Goal: Information Seeking & Learning: Learn about a topic

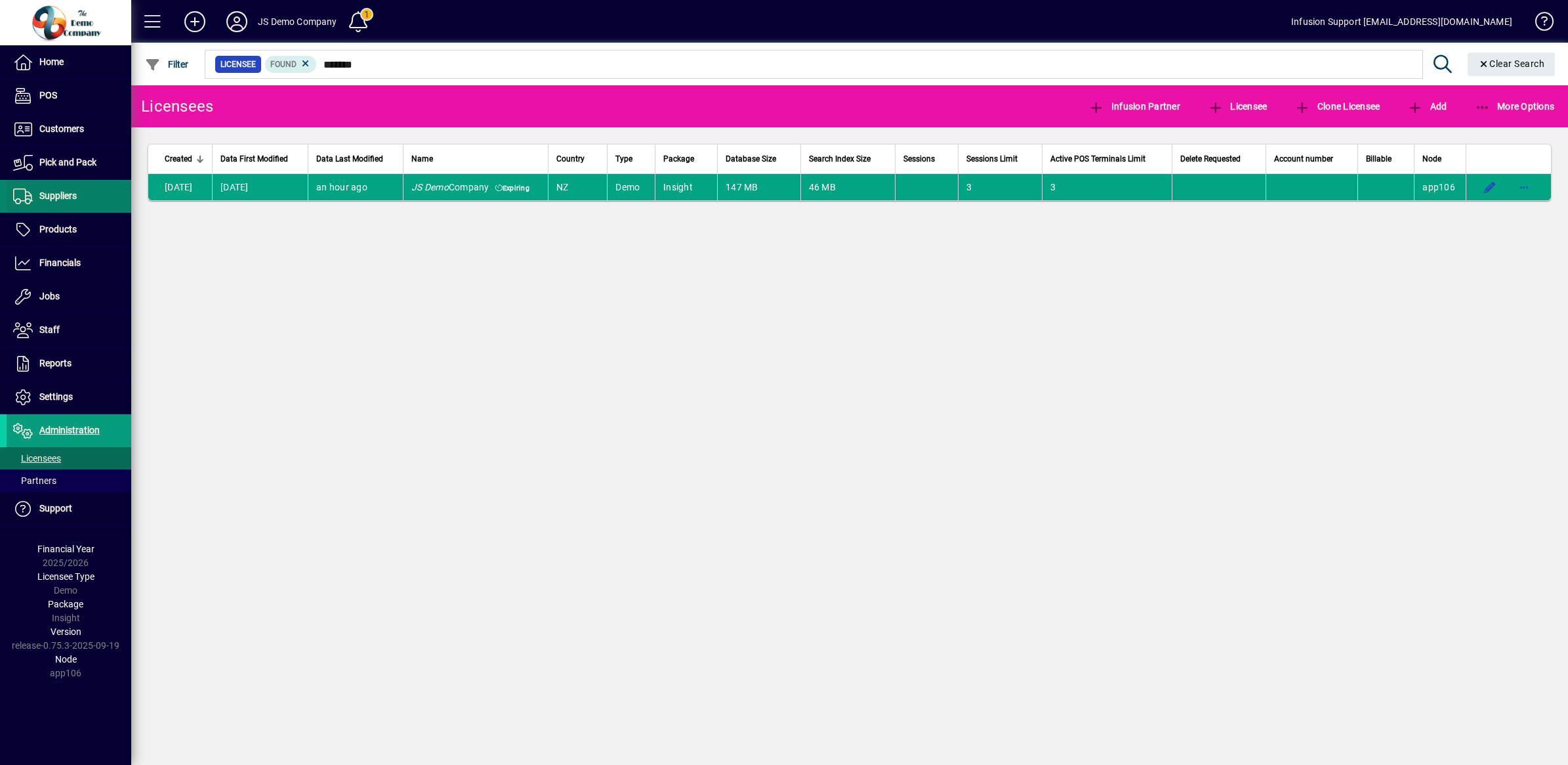
click at [76, 191] on span "Suppliers" at bounding box center [58, 196] width 37 height 11
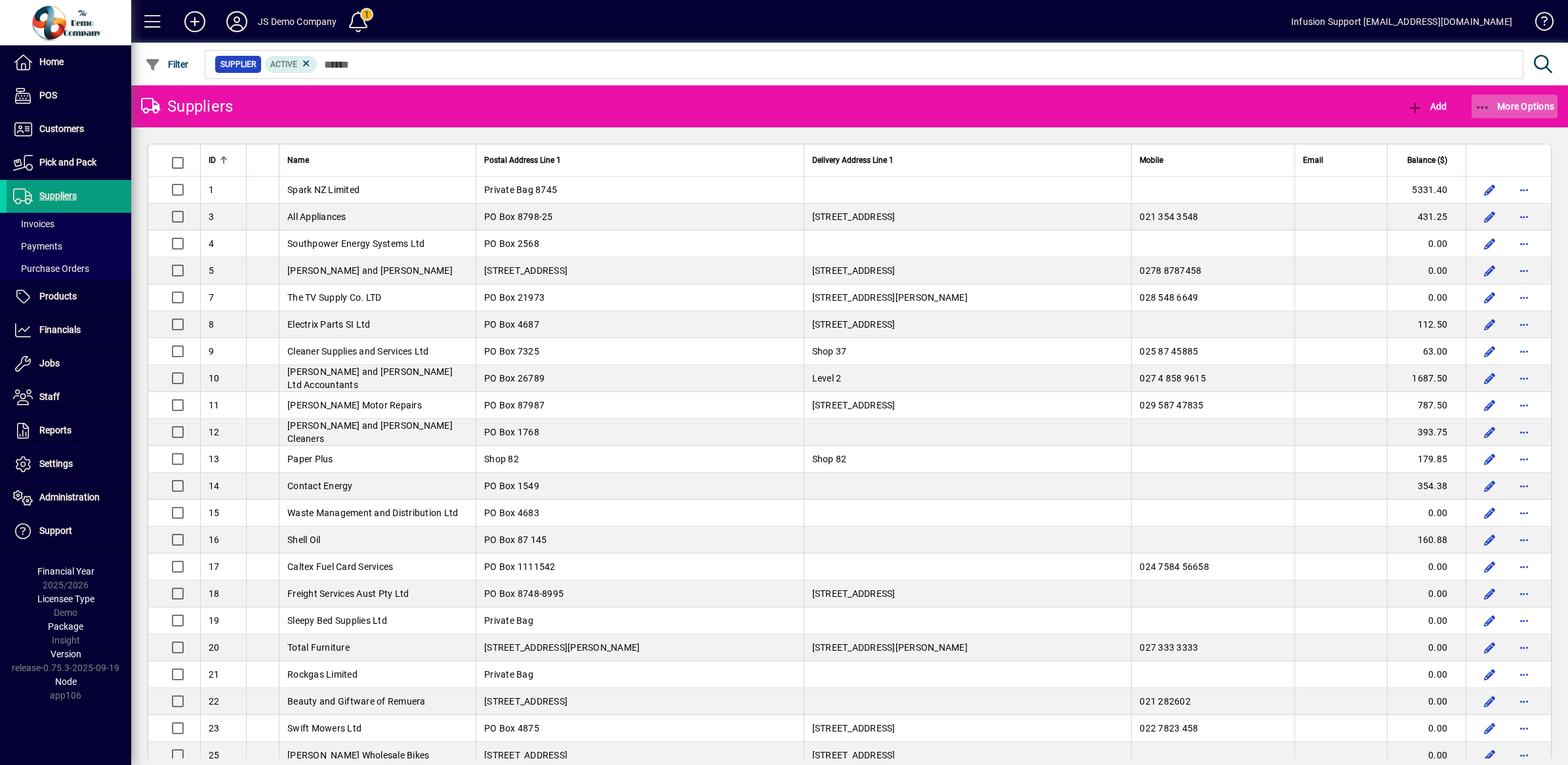
click at [1500, 101] on span "More Options" at bounding box center [1515, 106] width 80 height 11
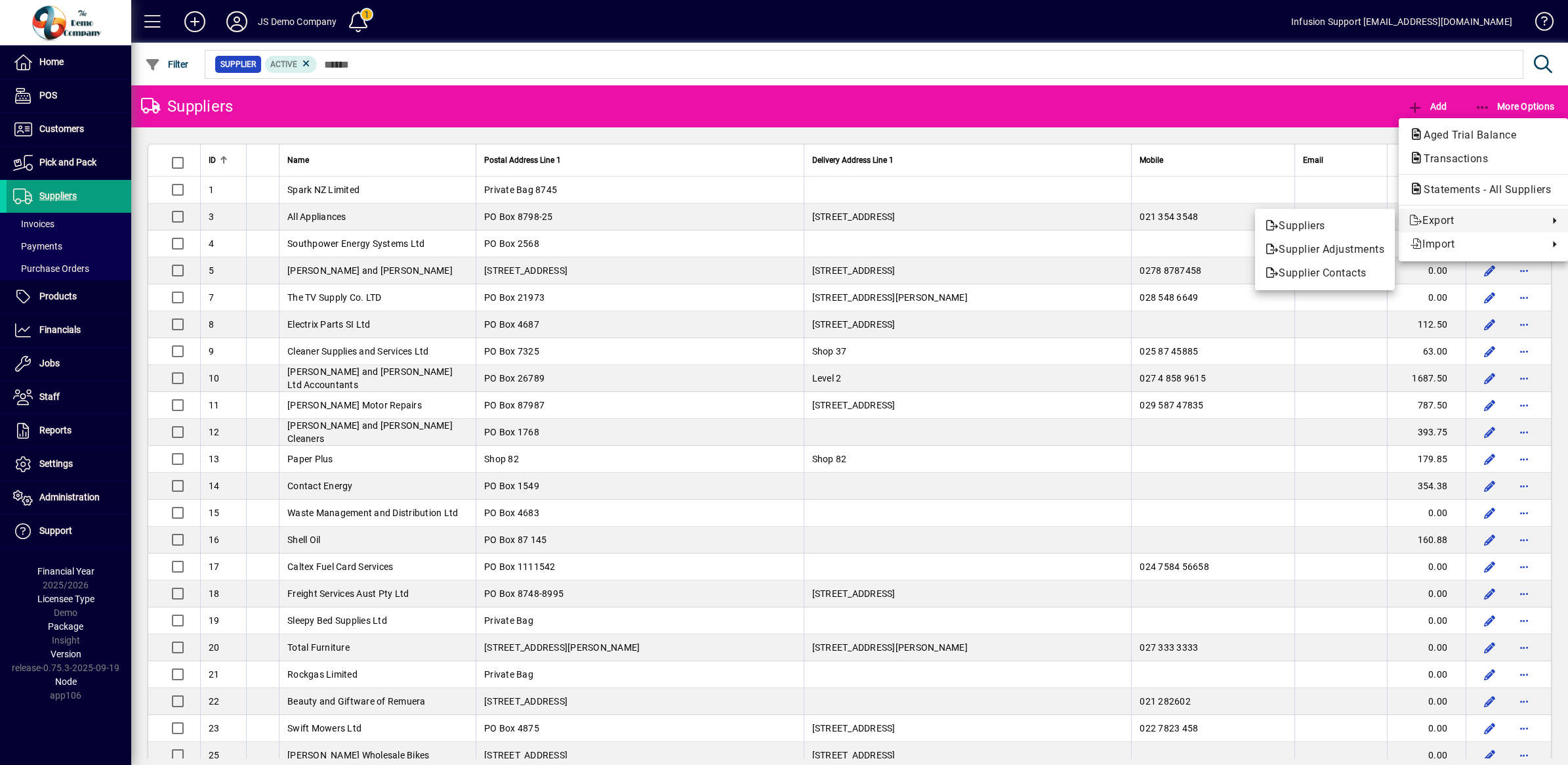
click at [1496, 100] on div at bounding box center [784, 382] width 1568 height 765
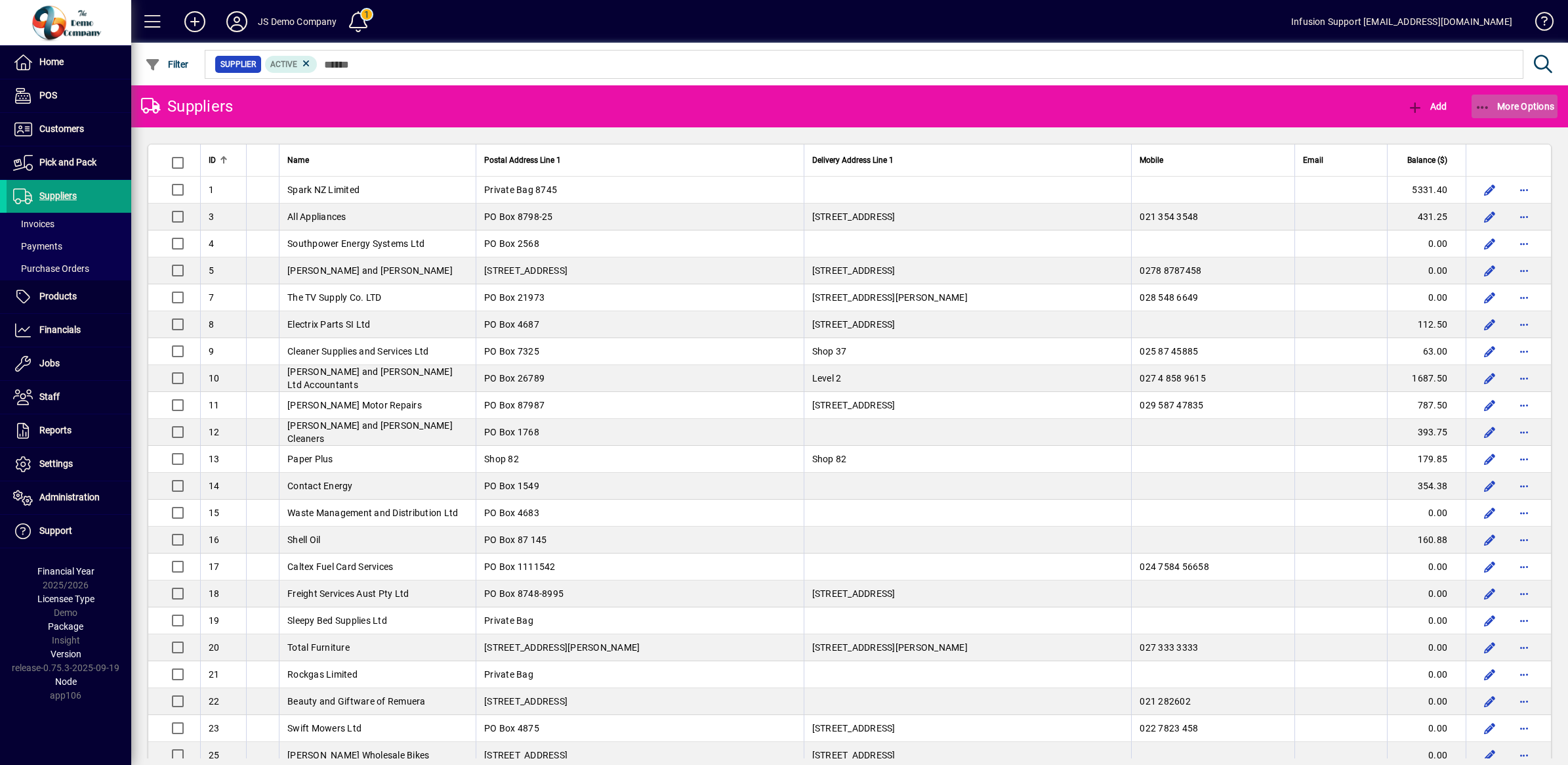
click at [1486, 102] on icon "button" at bounding box center [1483, 108] width 17 height 13
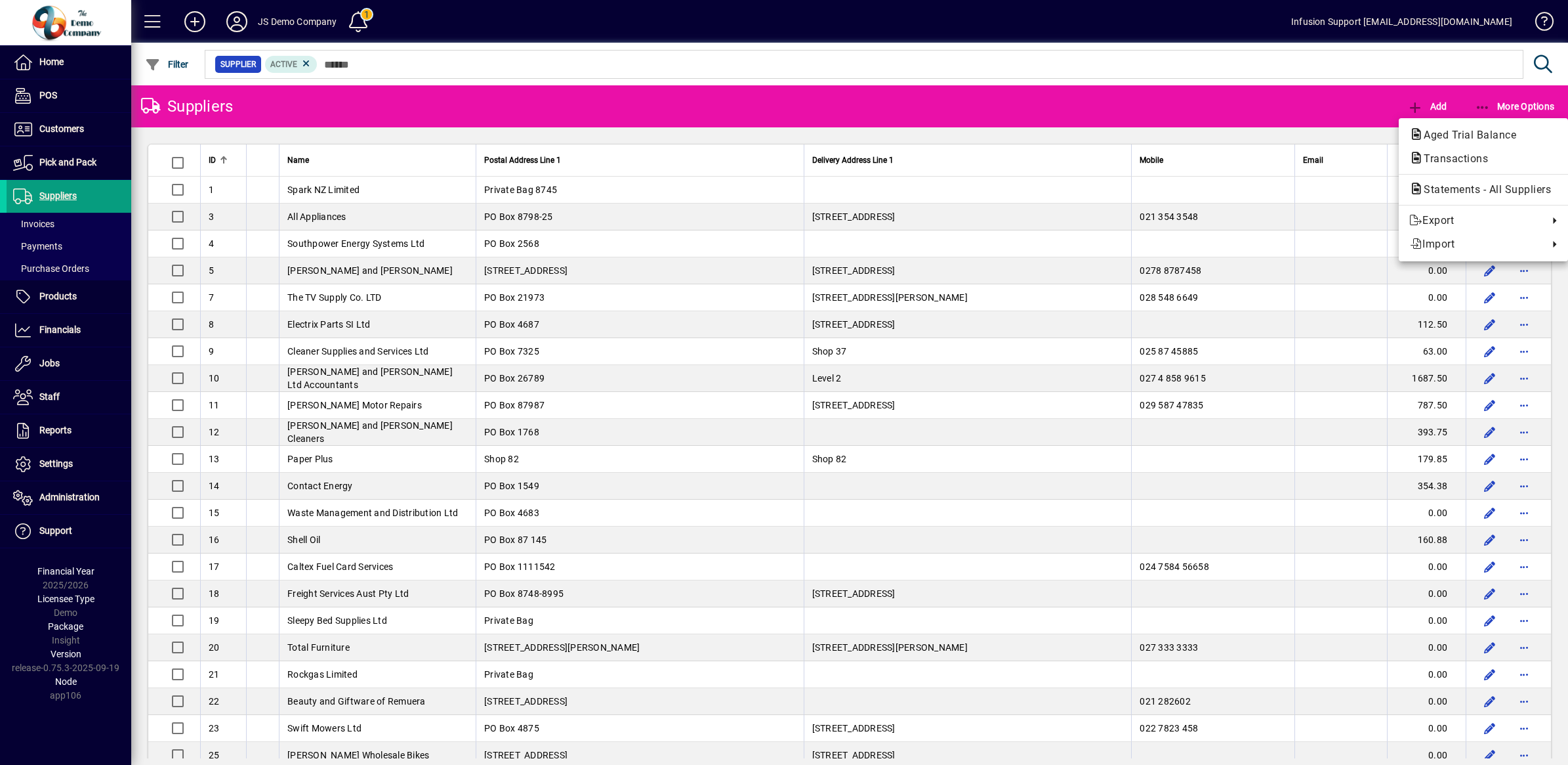
click at [1457, 135] on span "Aged Trial Balance" at bounding box center [1466, 134] width 114 height 13
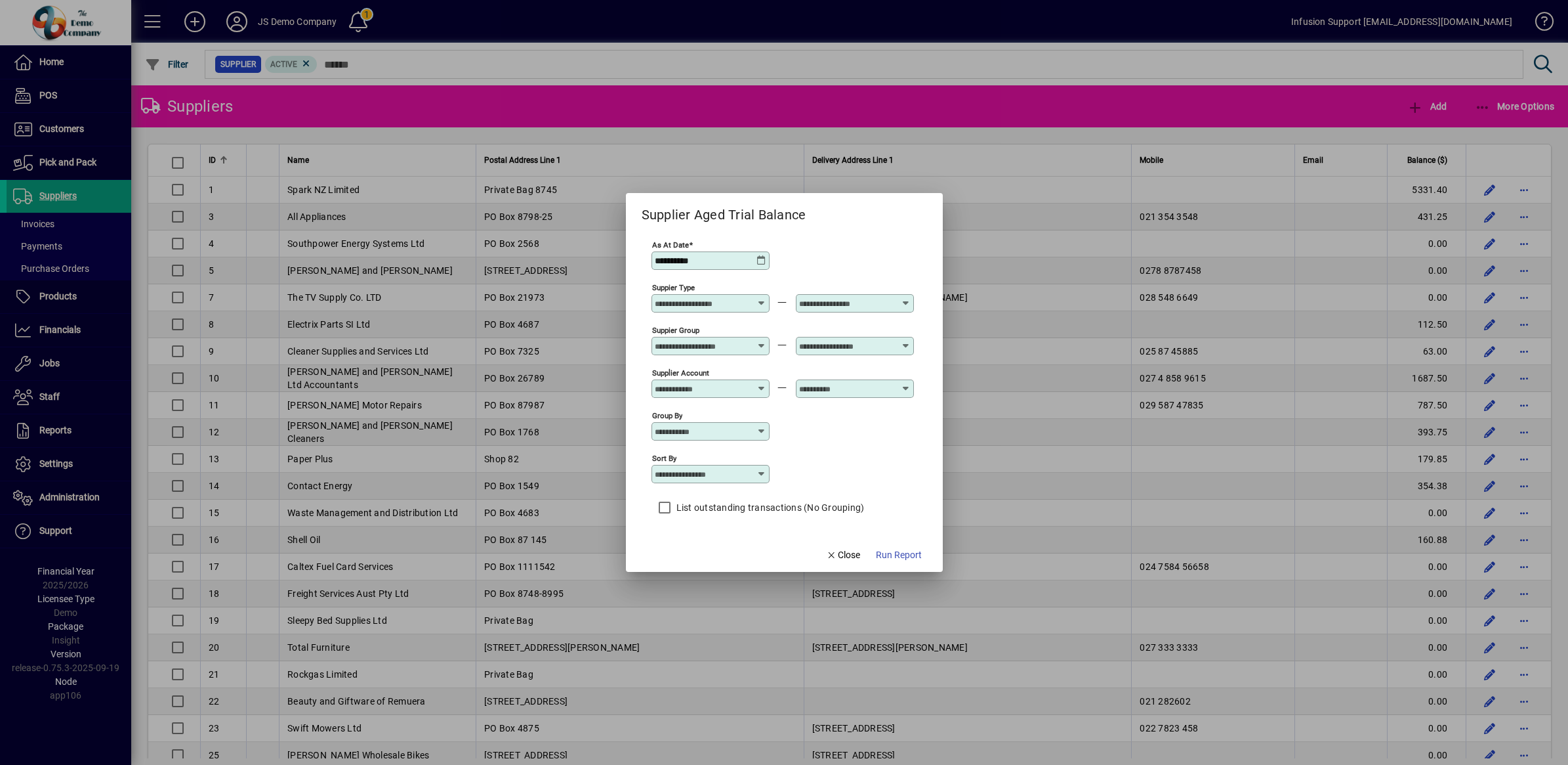
click at [760, 430] on icon at bounding box center [762, 431] width 11 height 11
click at [798, 438] on div "Group by" at bounding box center [783, 430] width 263 height 43
click at [761, 474] on icon at bounding box center [762, 474] width 11 height 11
click at [806, 456] on div "Sort by" at bounding box center [783, 473] width 263 height 43
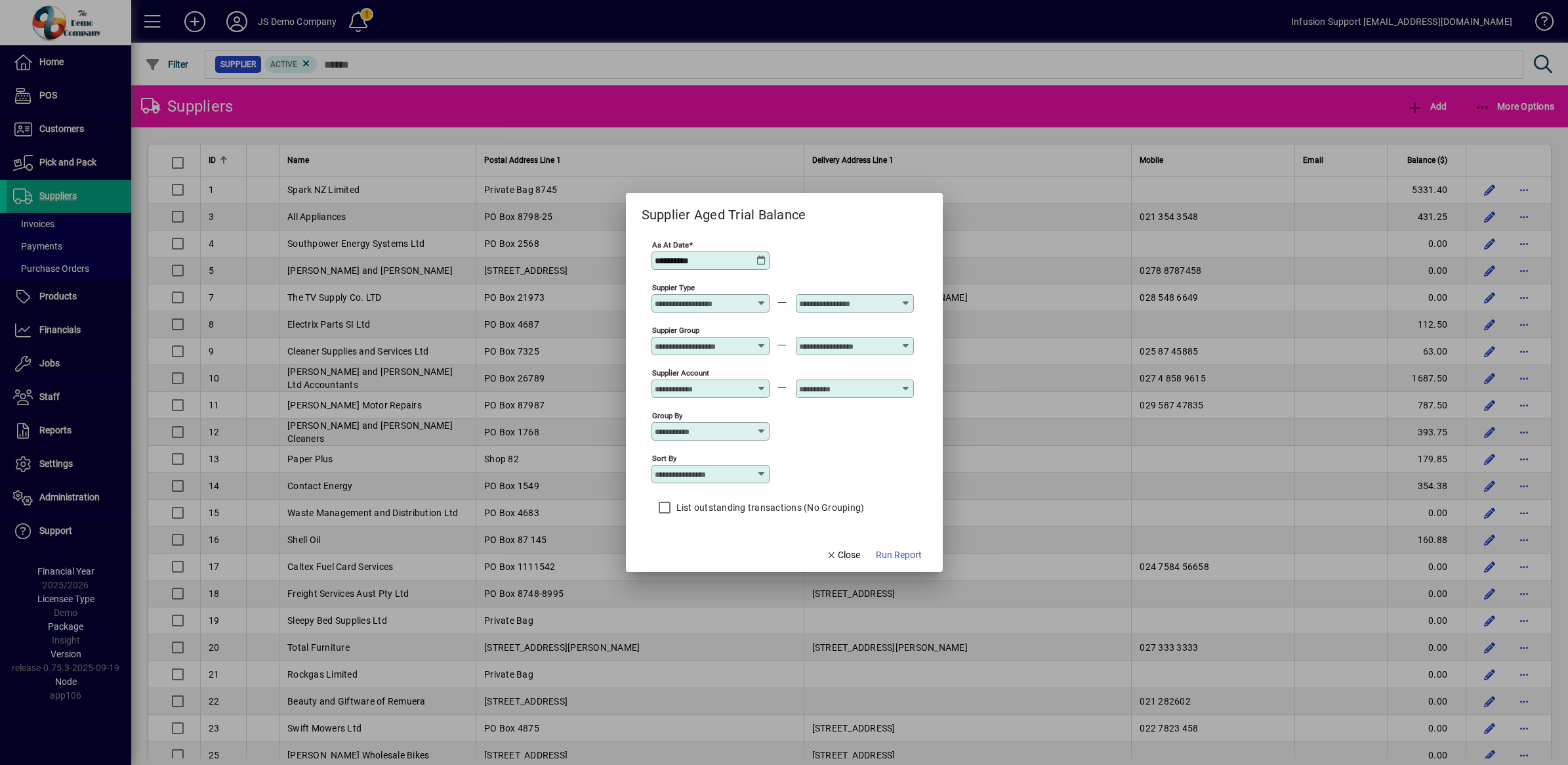
click at [759, 383] on icon at bounding box center [762, 383] width 10 height 0
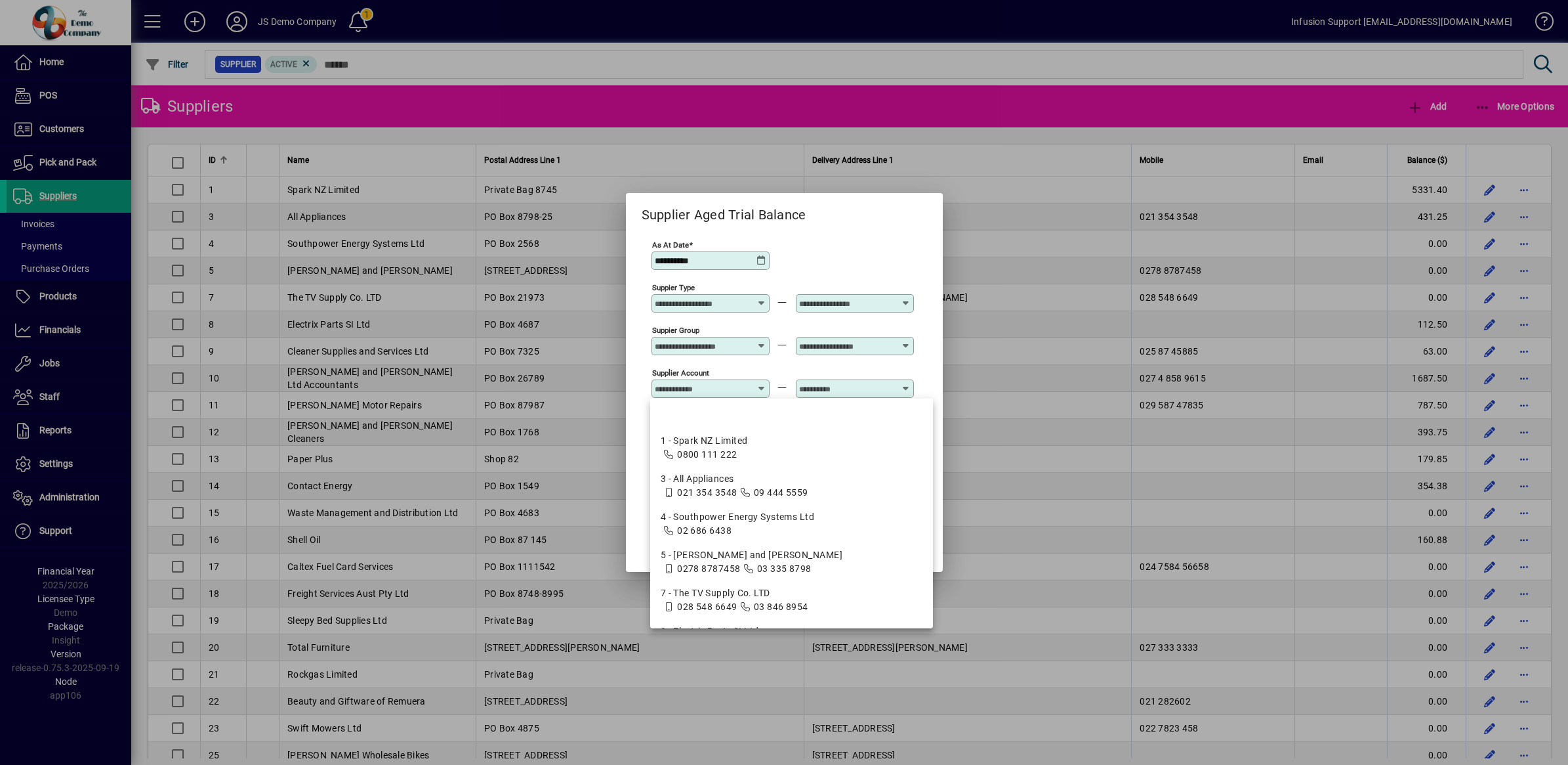
click at [759, 383] on icon at bounding box center [762, 383] width 10 height 0
click at [894, 470] on div "Sort by" at bounding box center [783, 473] width 263 height 43
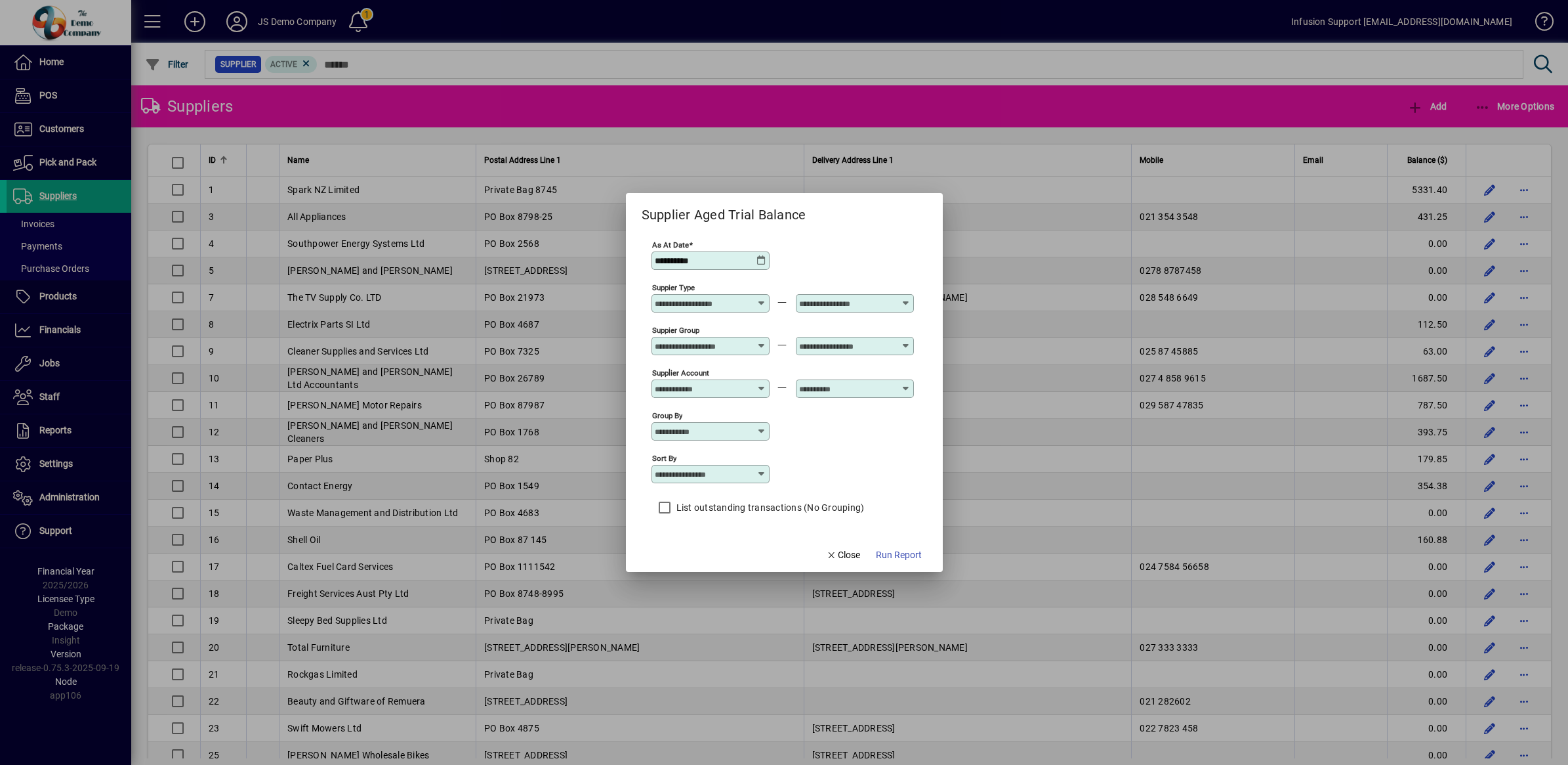
click at [768, 430] on div "Group by" at bounding box center [711, 432] width 118 height 19
click at [757, 430] on icon at bounding box center [762, 431] width 11 height 11
click at [804, 450] on div "Group by" at bounding box center [783, 430] width 263 height 43
click at [759, 476] on icon at bounding box center [762, 474] width 11 height 11
click at [761, 471] on icon at bounding box center [762, 474] width 11 height 11
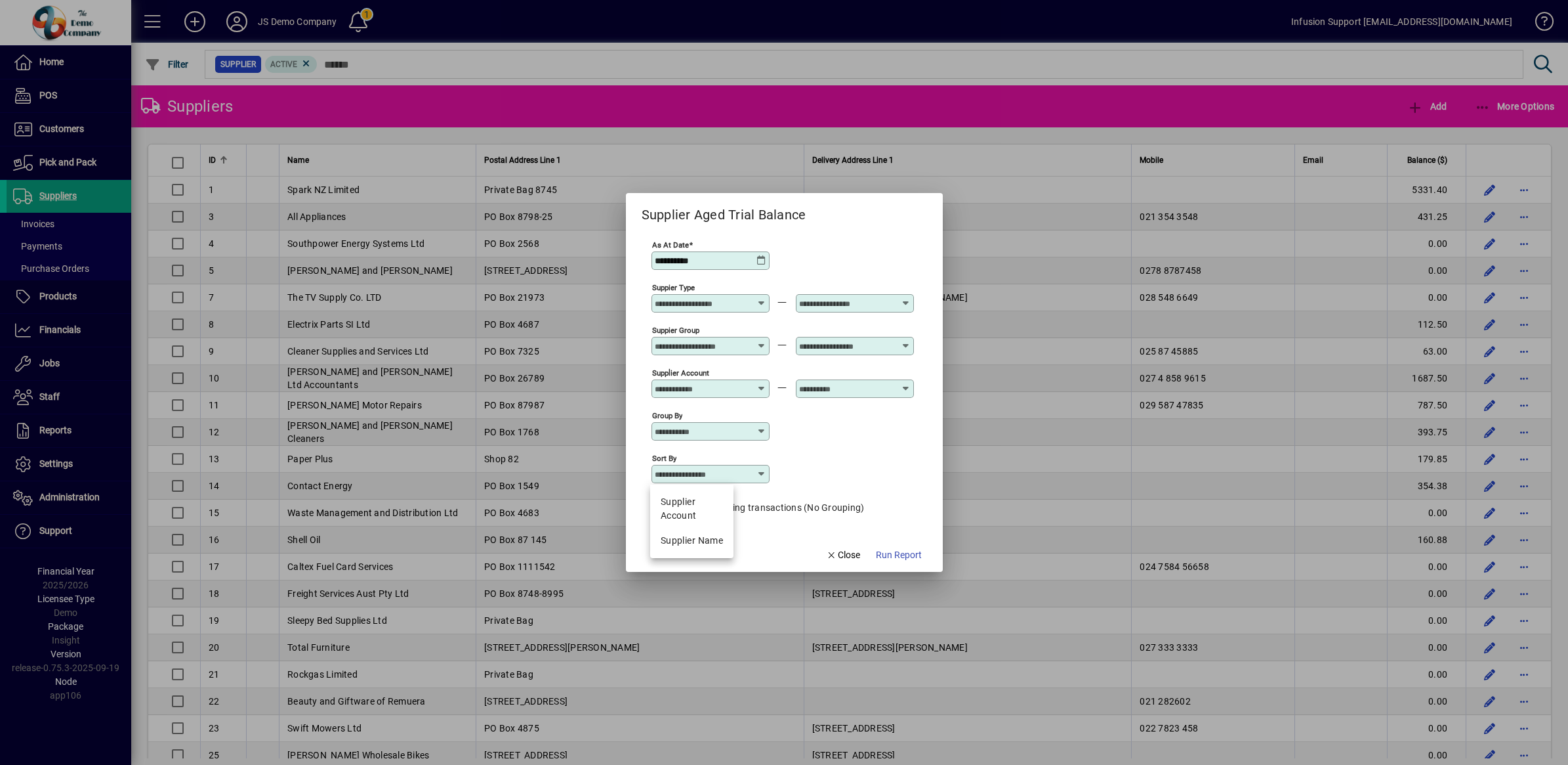
click at [759, 476] on icon at bounding box center [762, 474] width 11 height 11
click at [752, 476] on input "Sort by" at bounding box center [706, 474] width 102 height 11
click at [854, 494] on div "Sort by" at bounding box center [783, 473] width 263 height 43
click at [828, 558] on icon "button" at bounding box center [832, 555] width 12 height 9
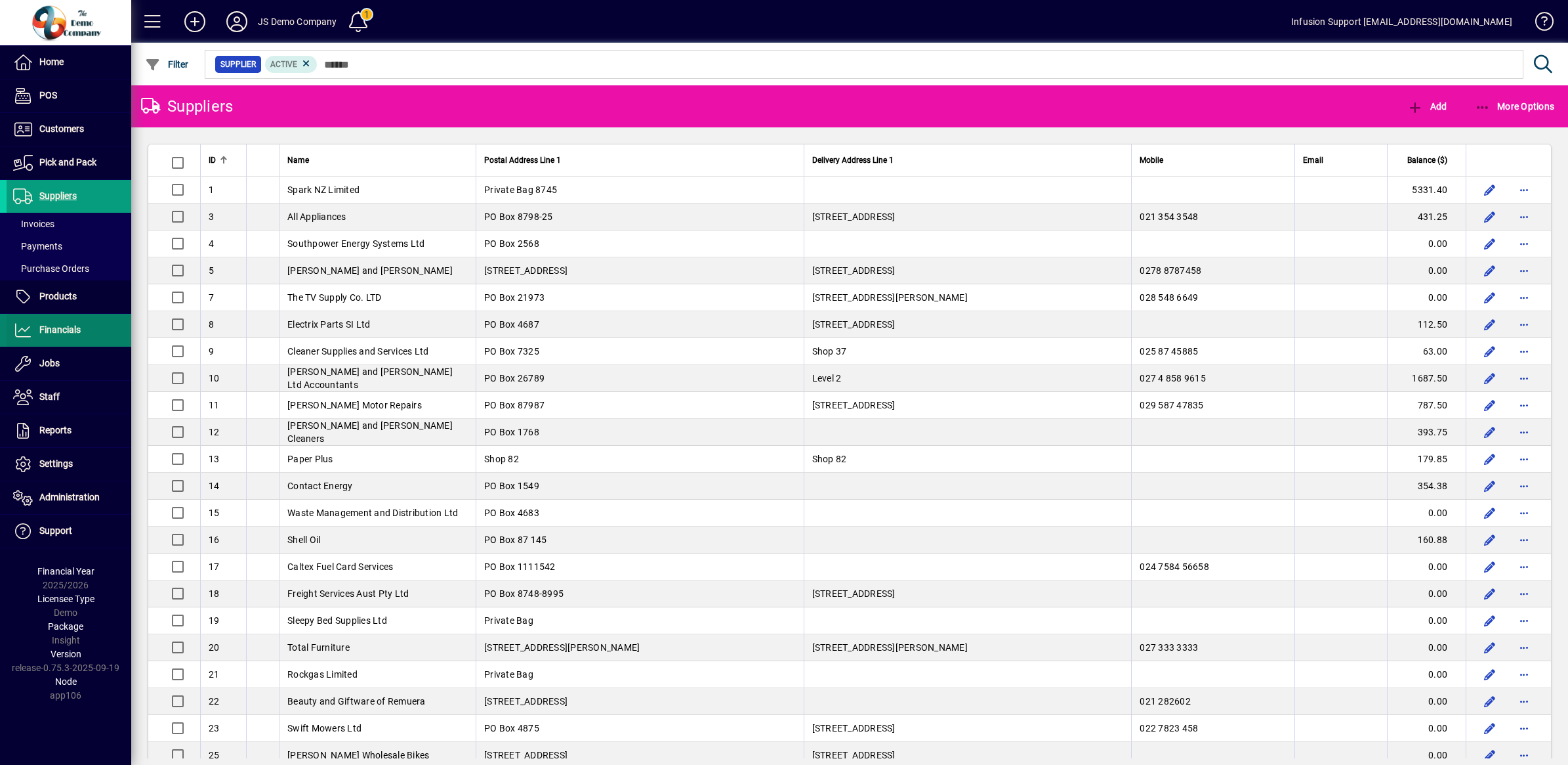
click at [61, 323] on span "Financials" at bounding box center [44, 331] width 74 height 16
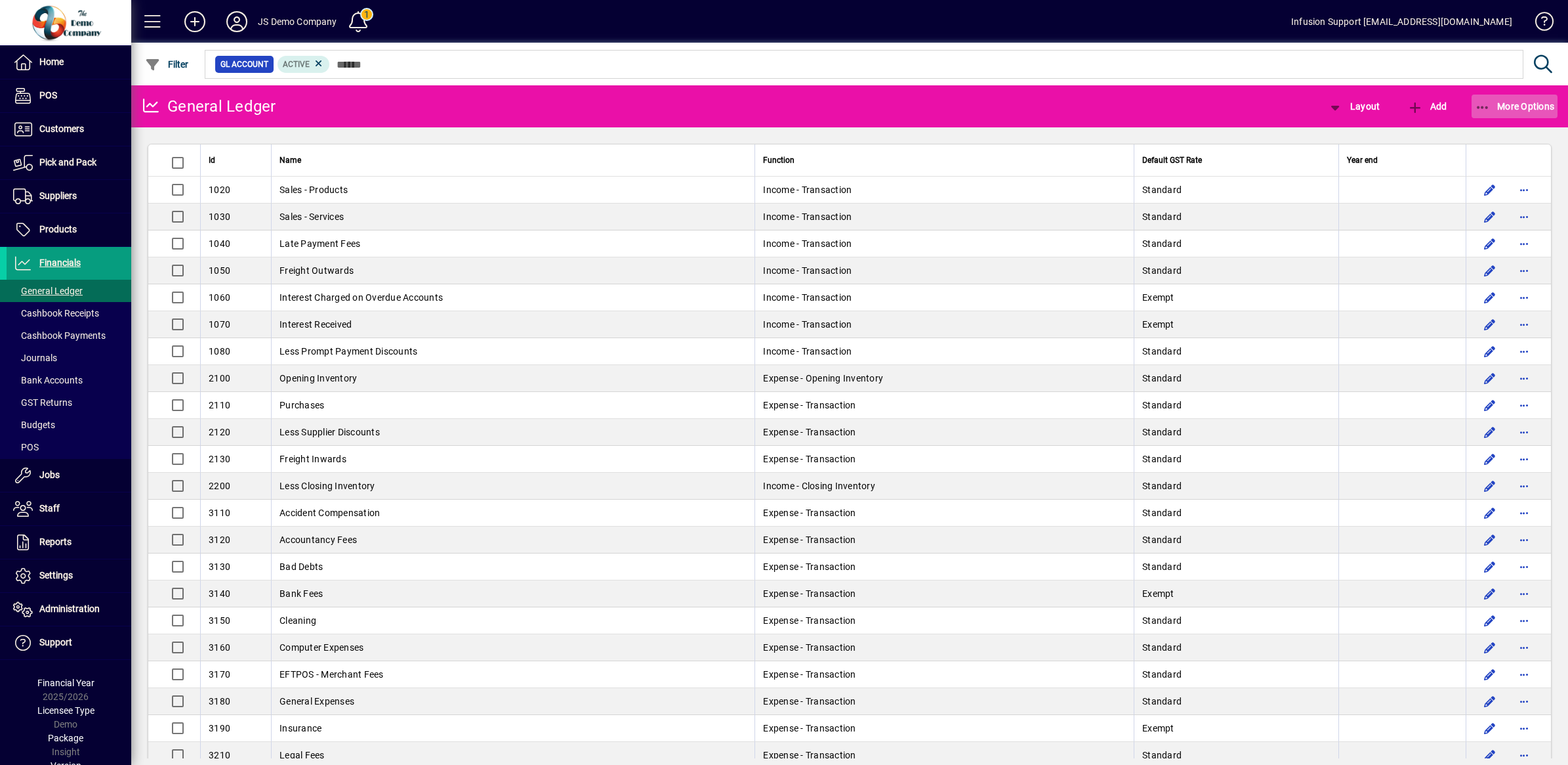
click at [1511, 109] on span "More Options" at bounding box center [1515, 106] width 80 height 11
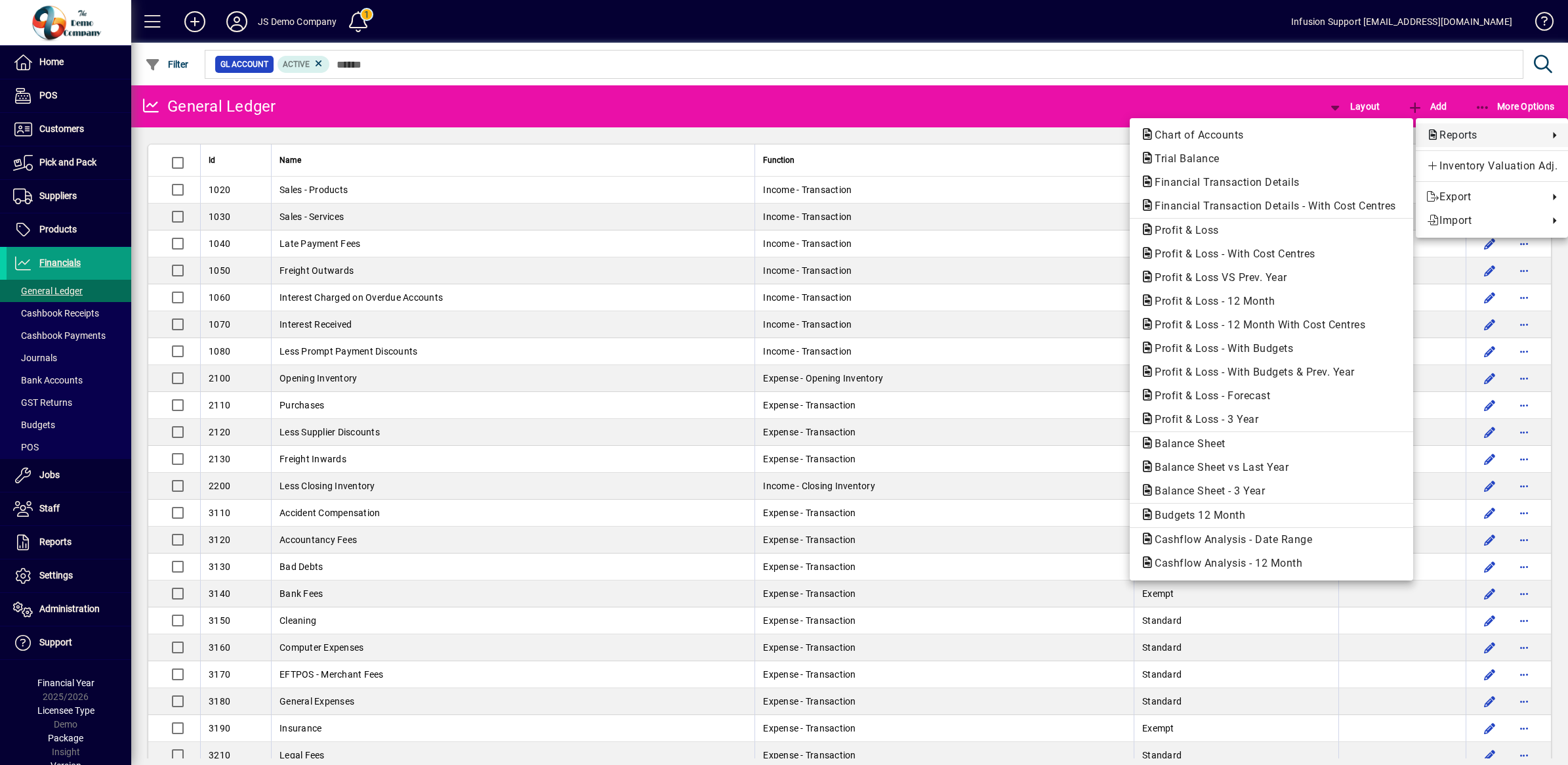
click at [1456, 130] on span "Reports" at bounding box center [1484, 135] width 116 height 16
click at [1198, 156] on span "Trial Balance" at bounding box center [1183, 158] width 86 height 13
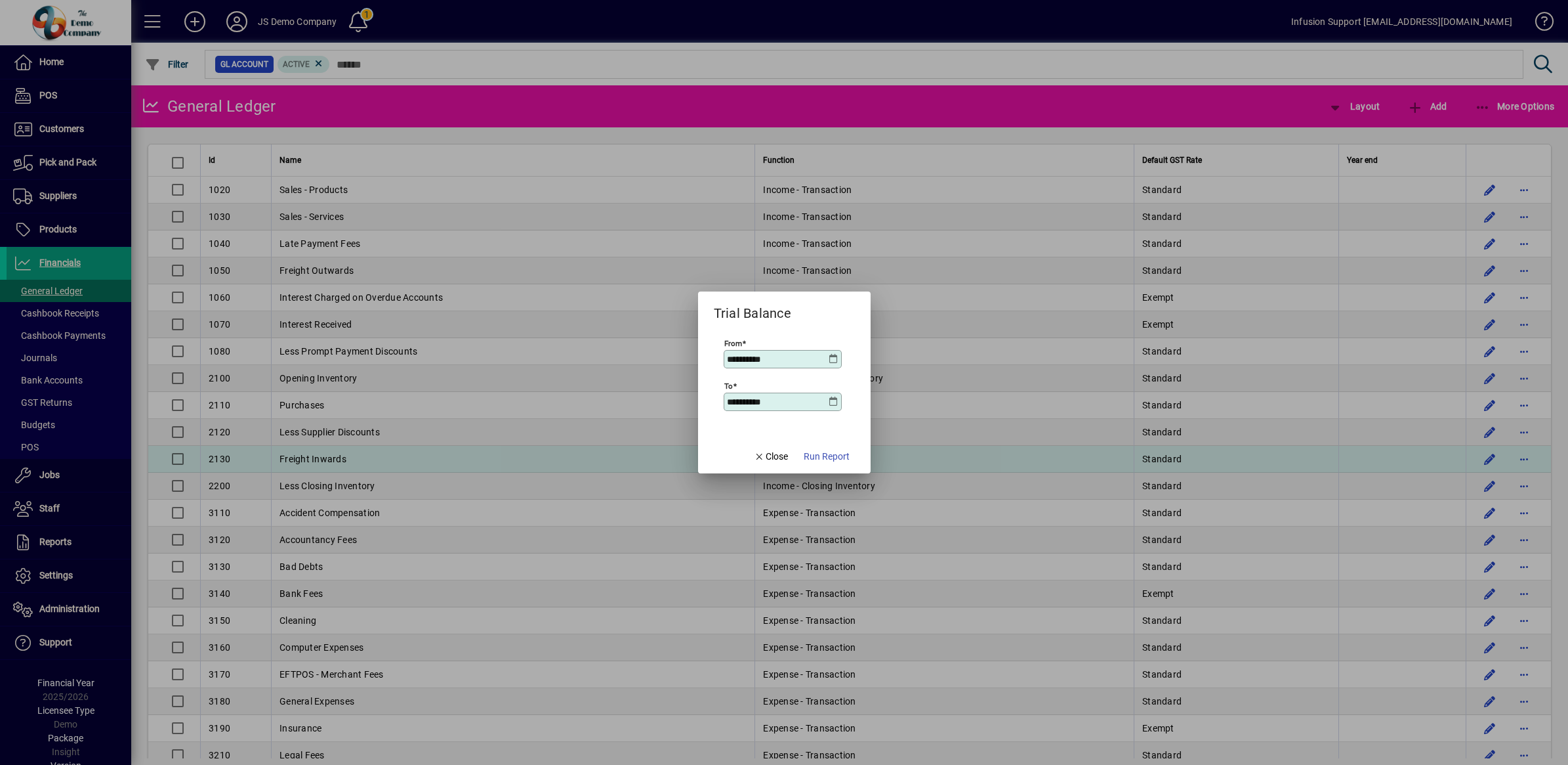
click at [776, 457] on span "Close" at bounding box center [771, 456] width 34 height 14
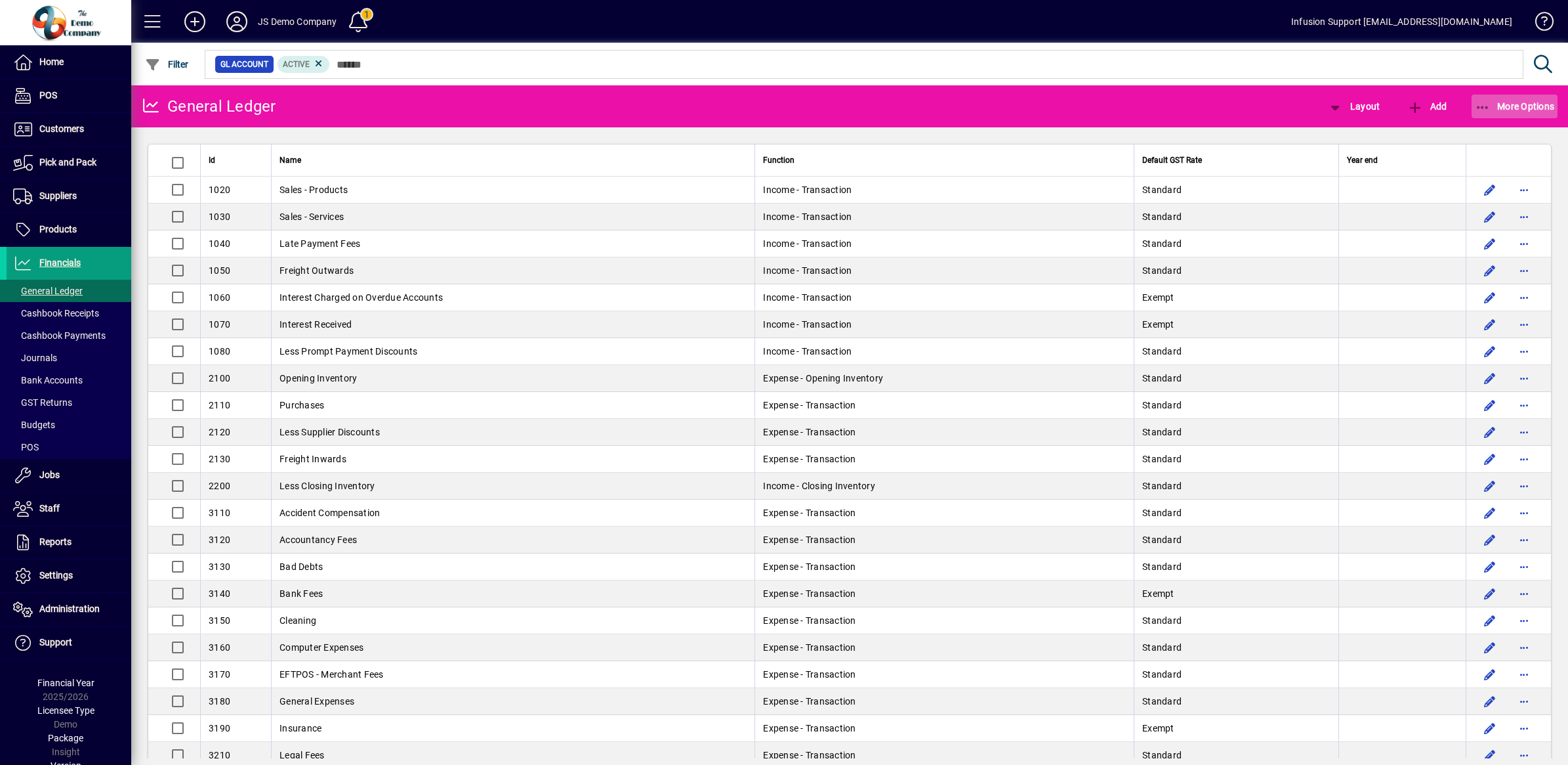
click at [1501, 110] on span "More Options" at bounding box center [1515, 106] width 80 height 11
click at [1114, 112] on div at bounding box center [784, 382] width 1568 height 765
click at [1484, 104] on icon "button" at bounding box center [1483, 108] width 17 height 13
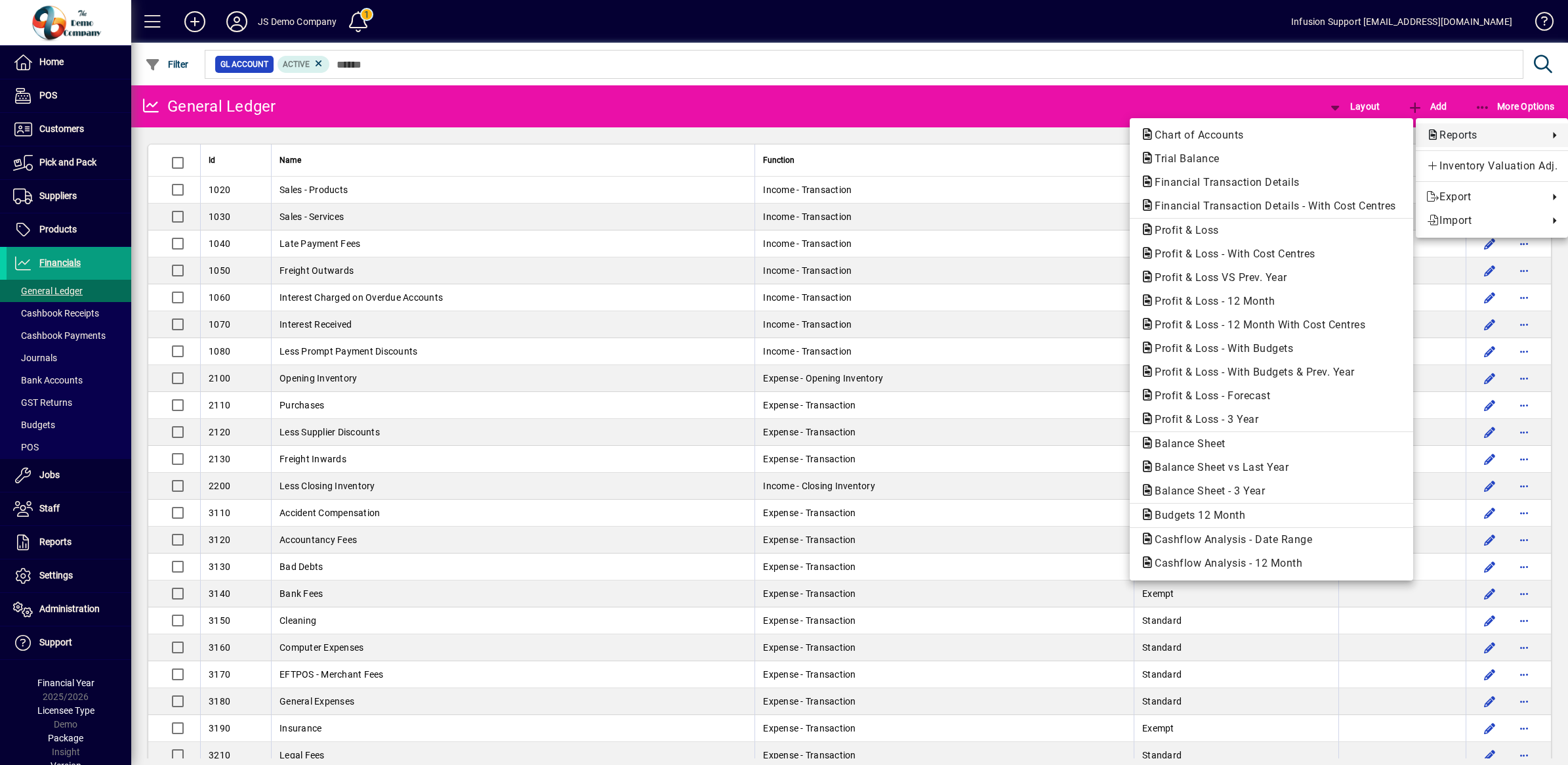
click at [1445, 132] on span "Reports" at bounding box center [1484, 135] width 116 height 16
click at [1185, 440] on span "Balance Sheet" at bounding box center [1186, 443] width 92 height 13
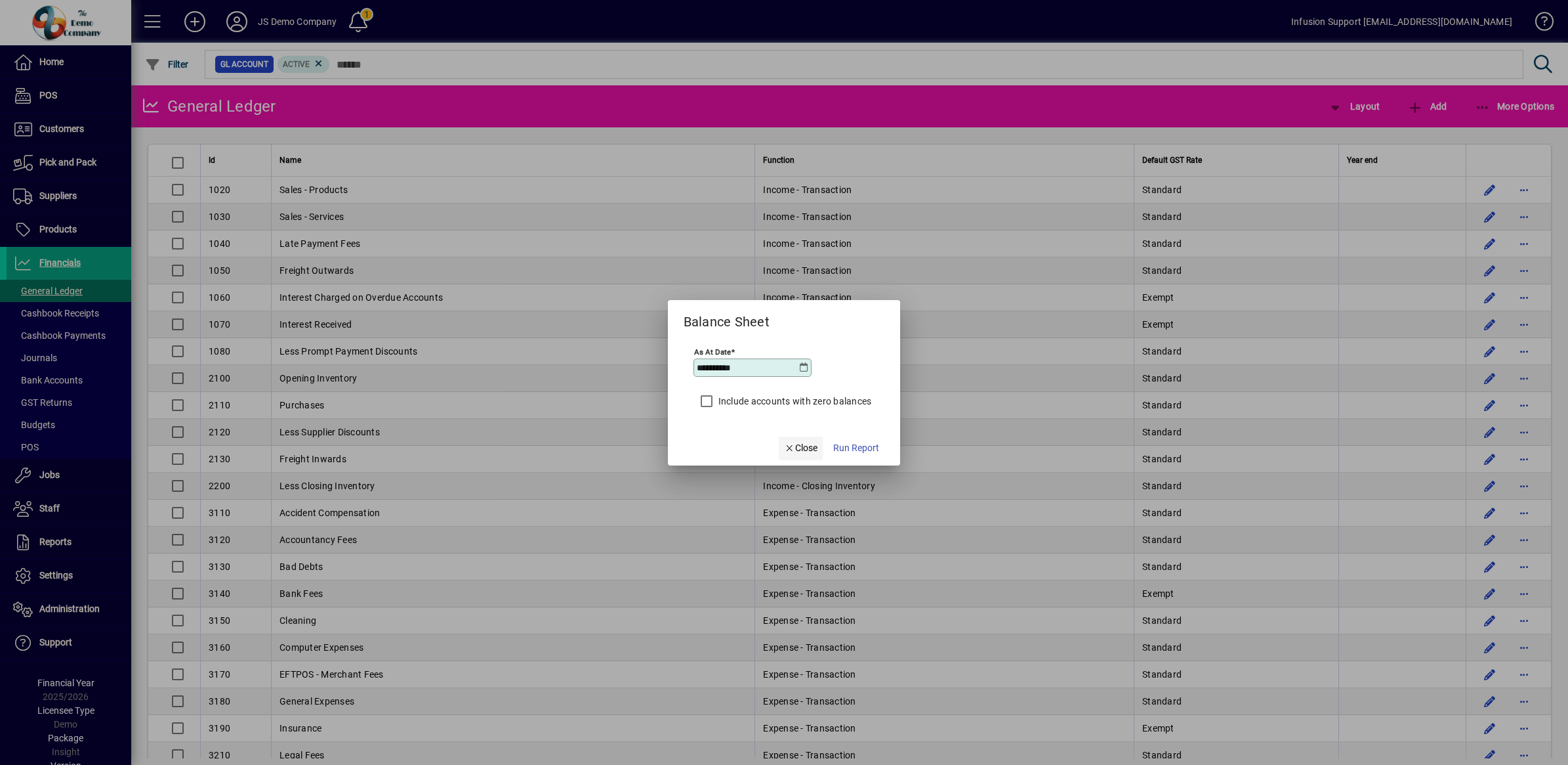
click at [794, 448] on icon "button" at bounding box center [790, 448] width 12 height 9
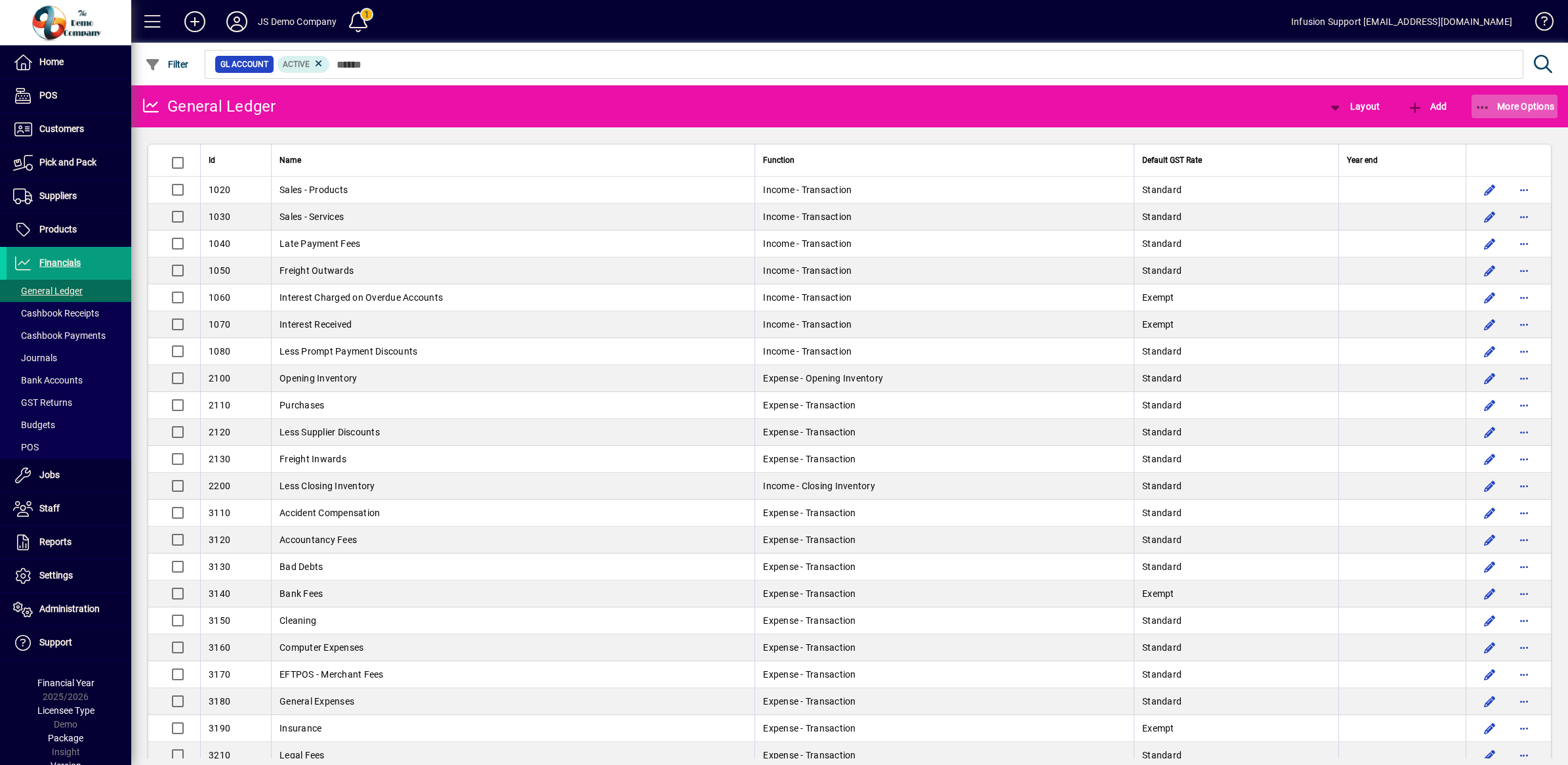
click at [1515, 98] on span "button" at bounding box center [1515, 106] width 86 height 31
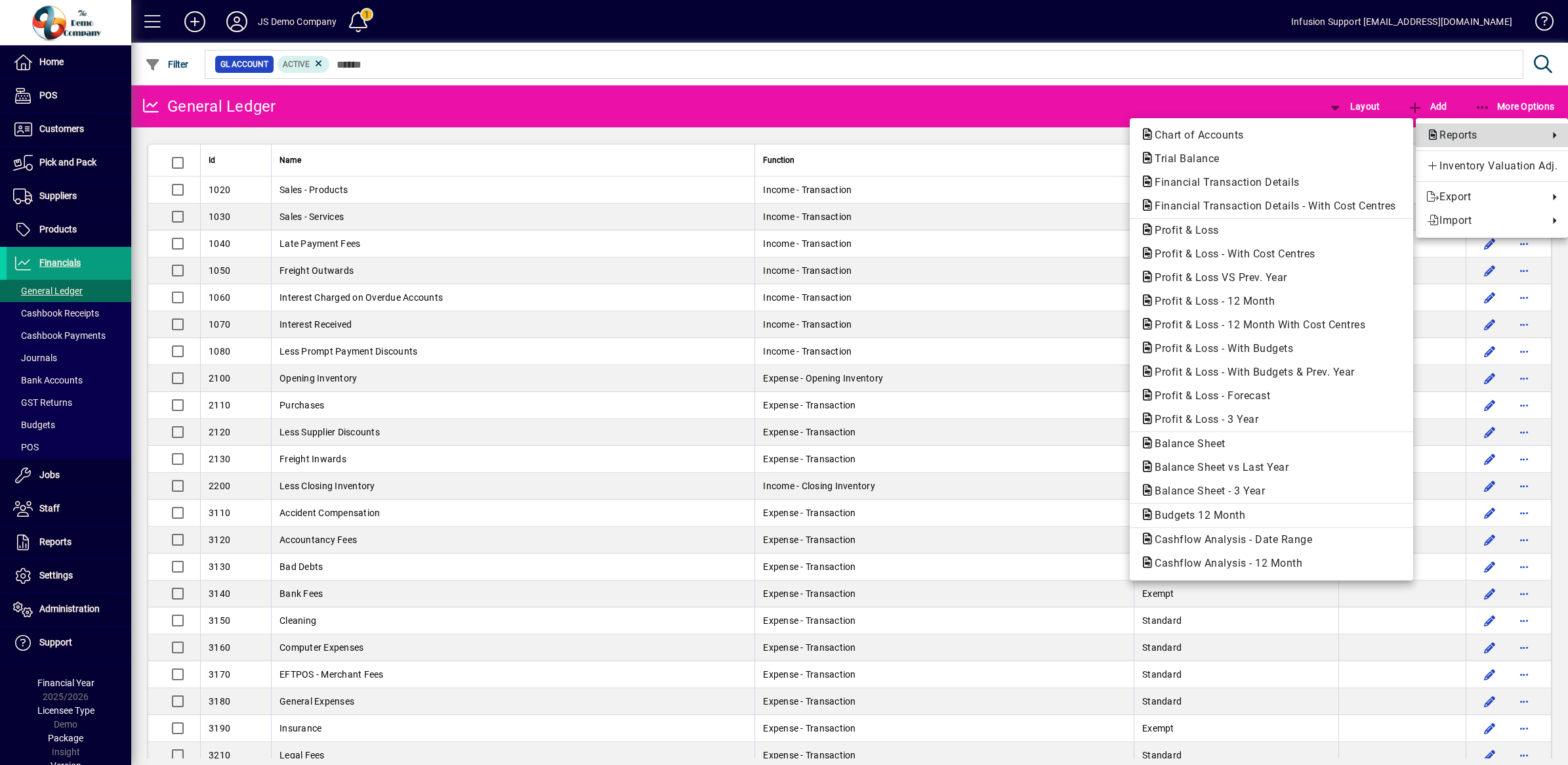
click at [1452, 132] on span "Reports" at bounding box center [1484, 135] width 116 height 16
click at [1200, 446] on span "Balance Sheet" at bounding box center [1186, 443] width 92 height 13
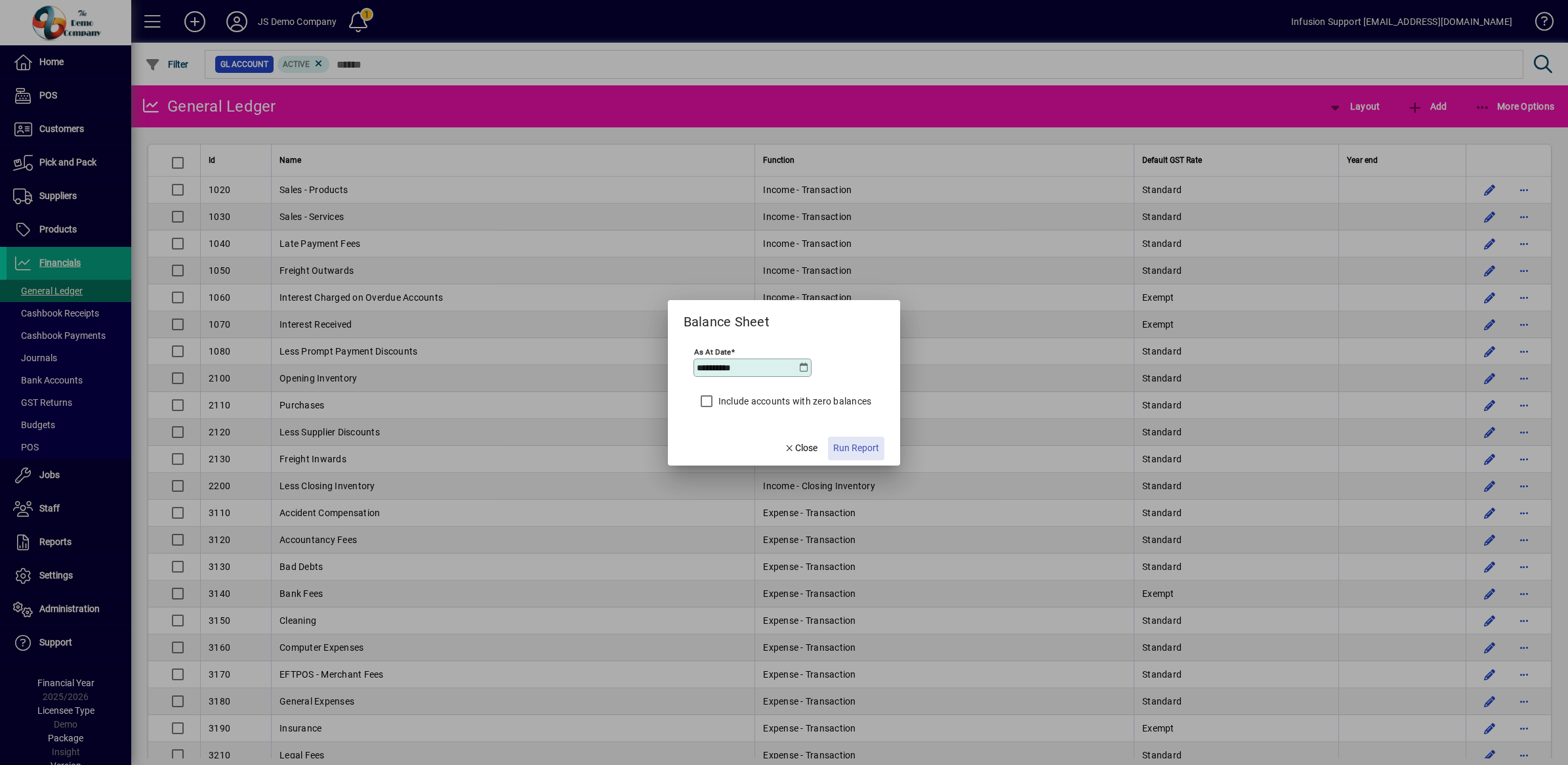
click at [853, 444] on span "Run Report" at bounding box center [856, 448] width 46 height 14
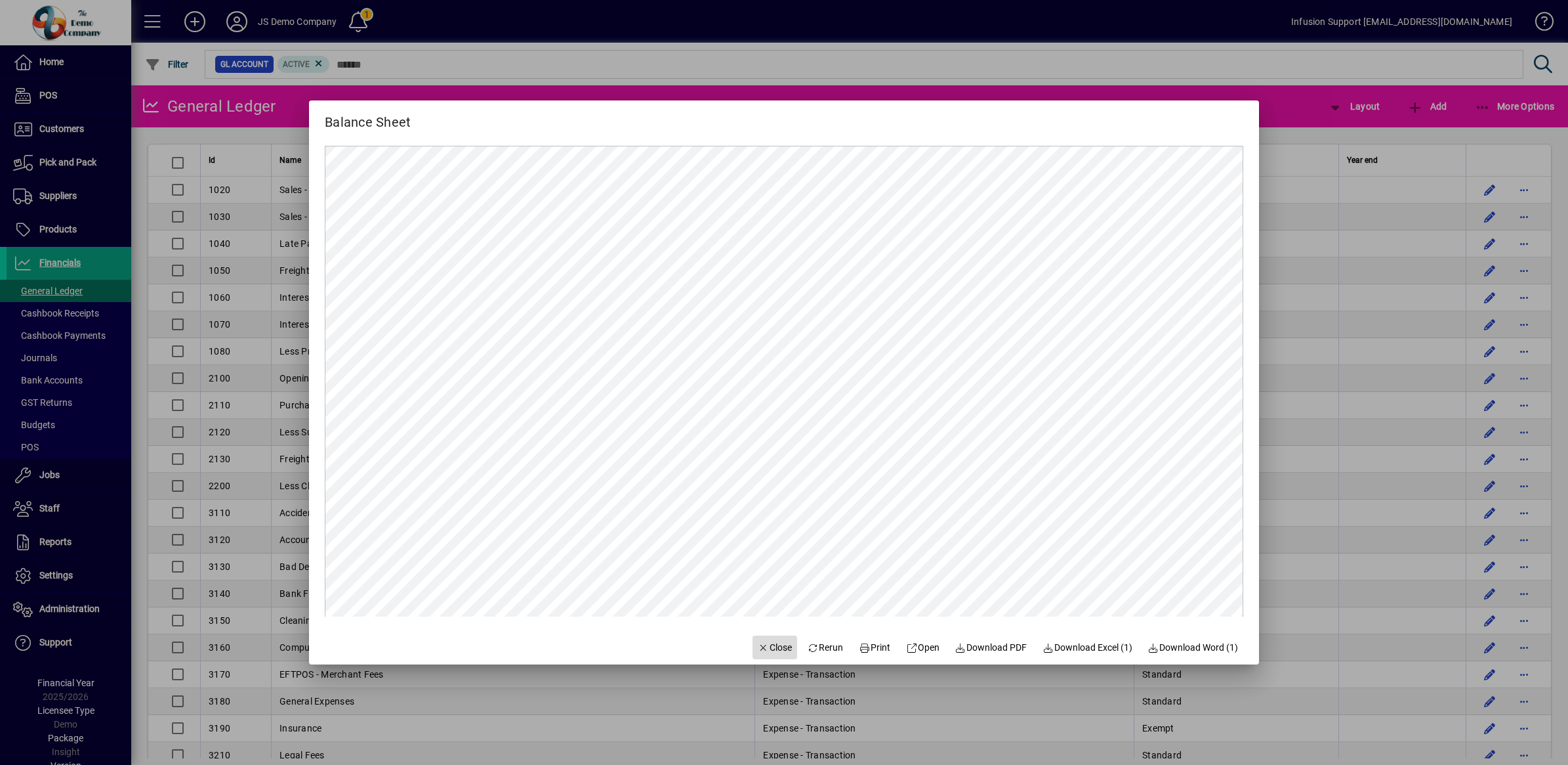
click at [760, 649] on span "Close" at bounding box center [775, 647] width 34 height 14
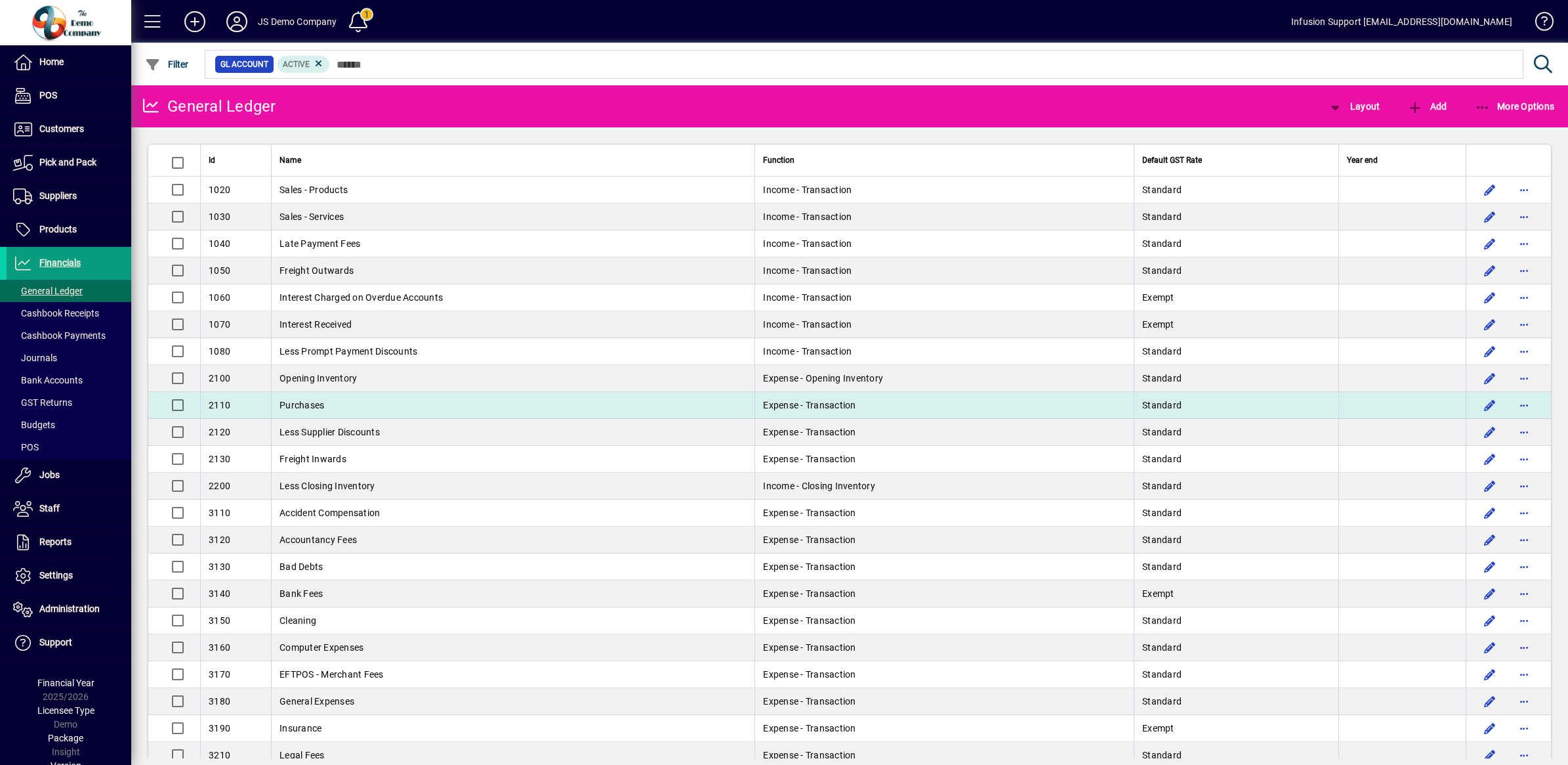
click at [370, 406] on td "Purchases" at bounding box center [513, 405] width 483 height 27
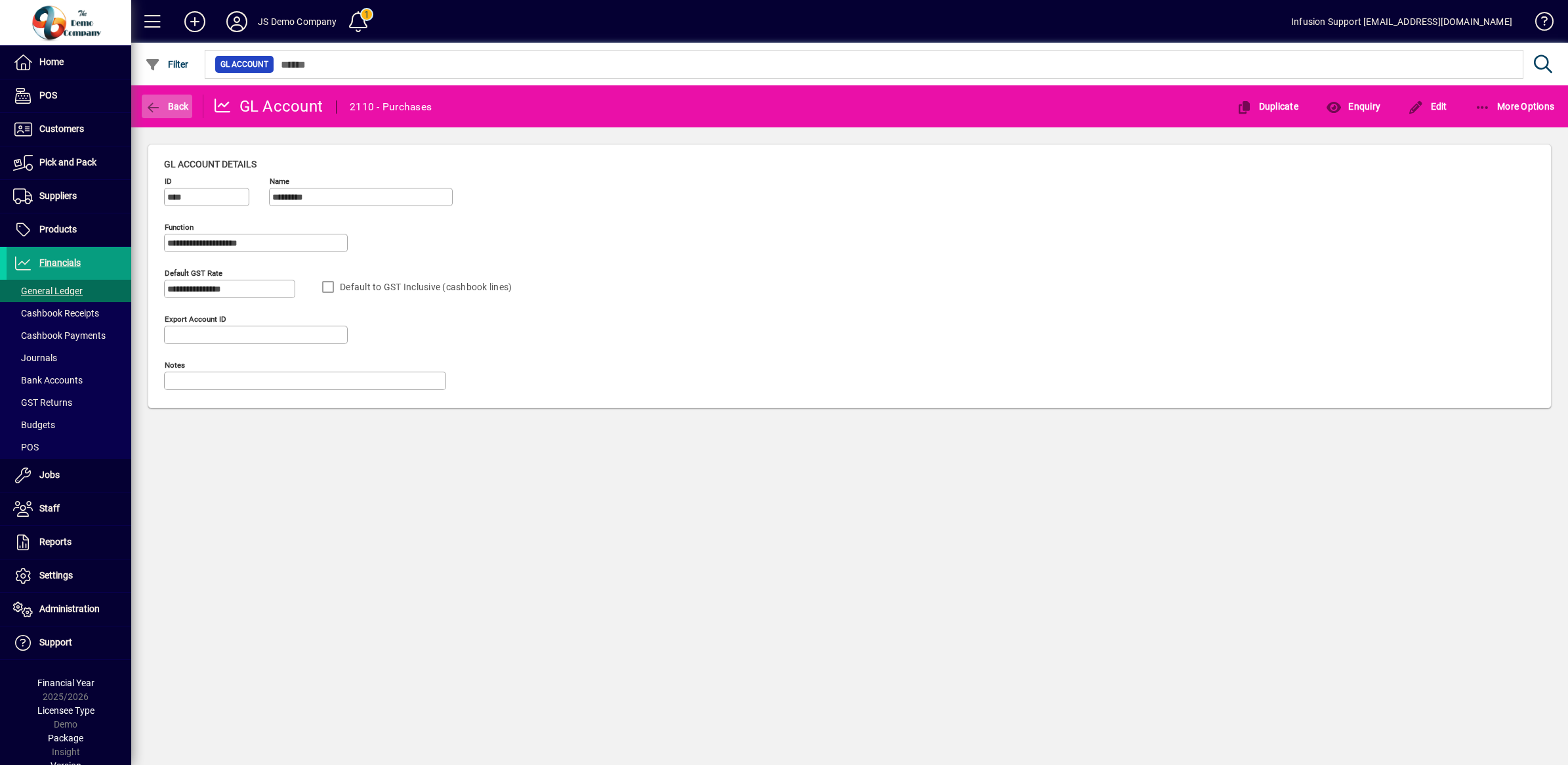
click at [164, 103] on span "Back" at bounding box center [167, 106] width 44 height 11
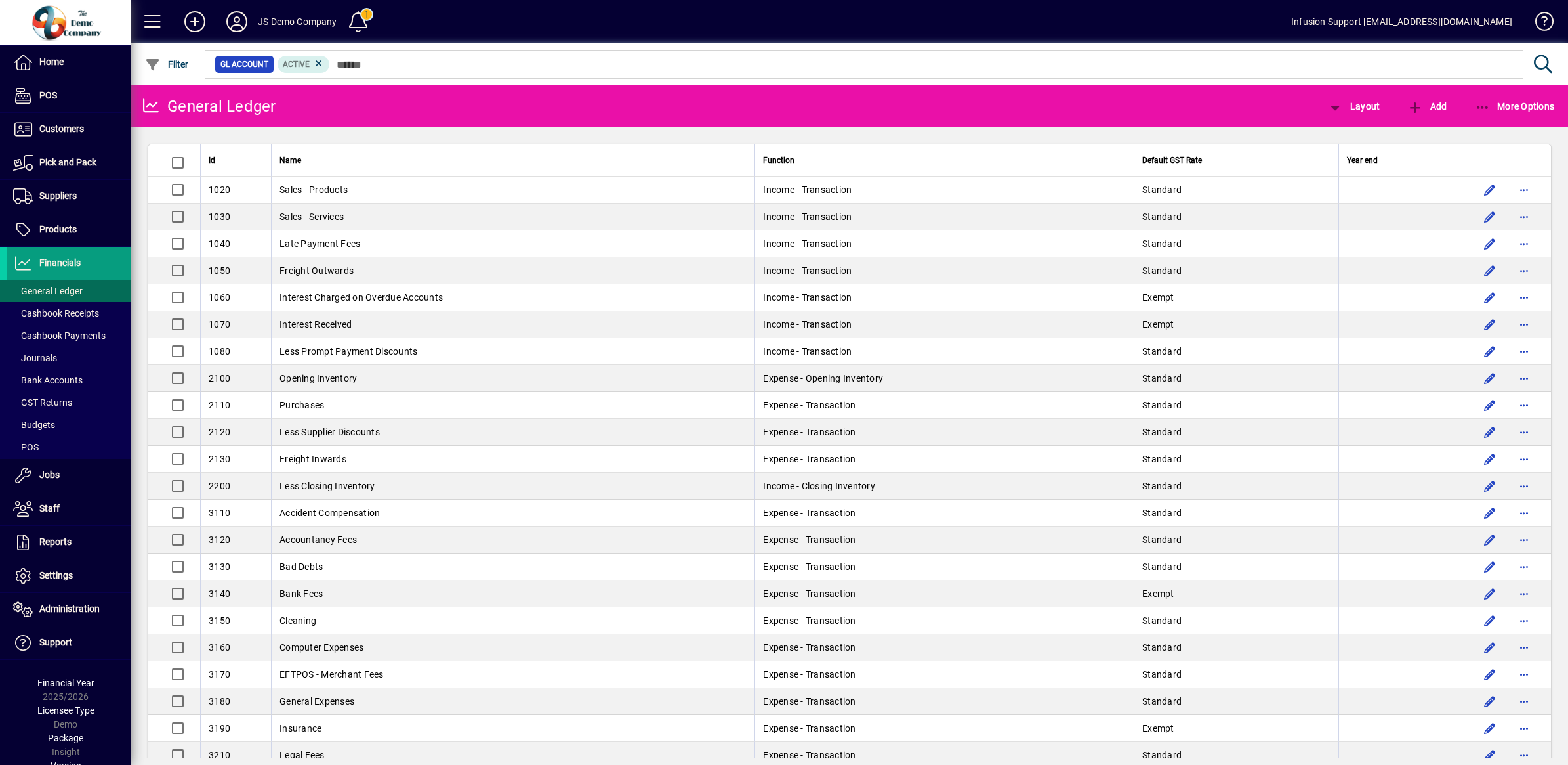
click at [338, 404] on td "Purchases" at bounding box center [513, 405] width 483 height 27
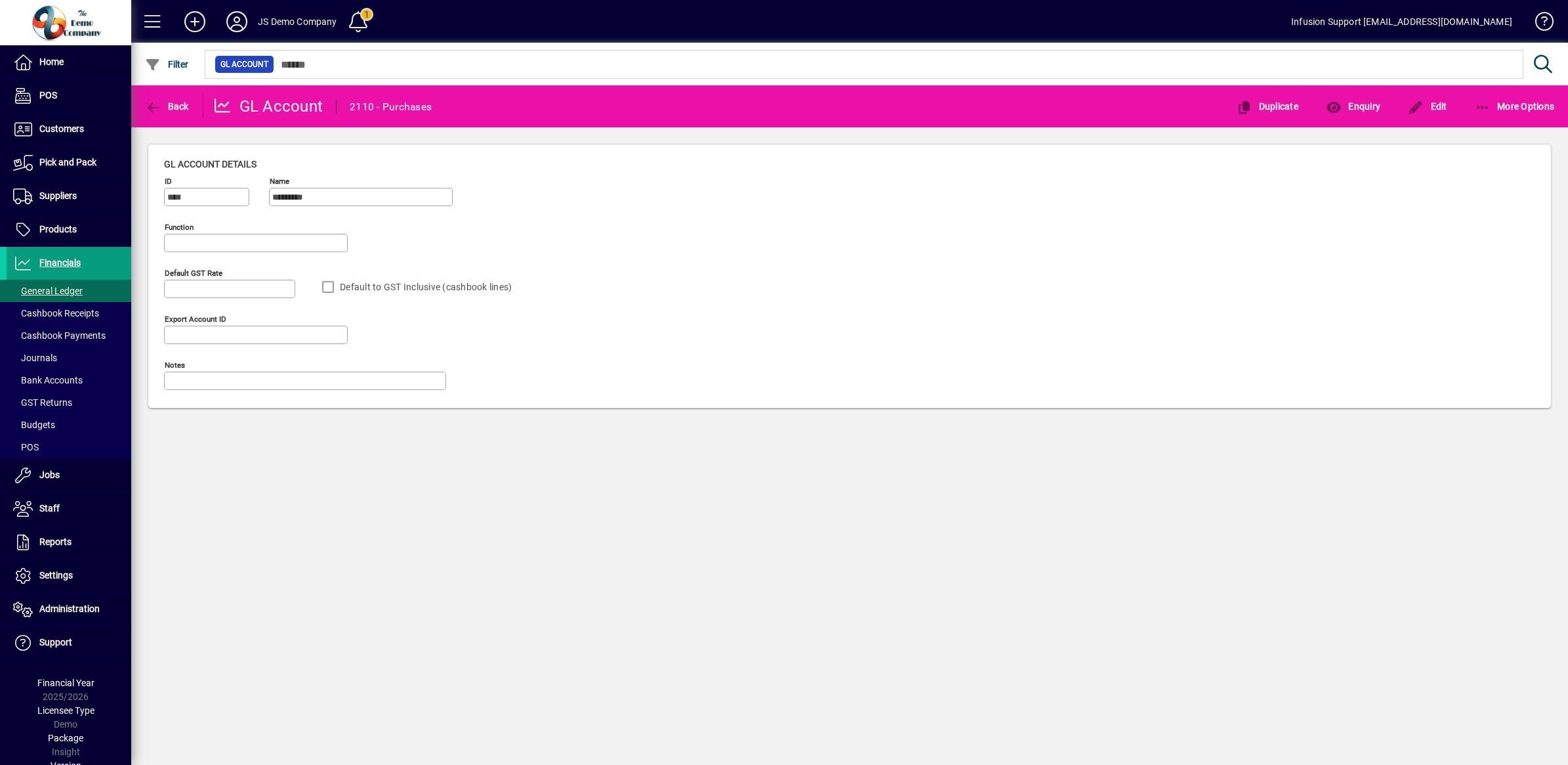
type input "**********"
click at [164, 98] on span "button" at bounding box center [167, 106] width 51 height 31
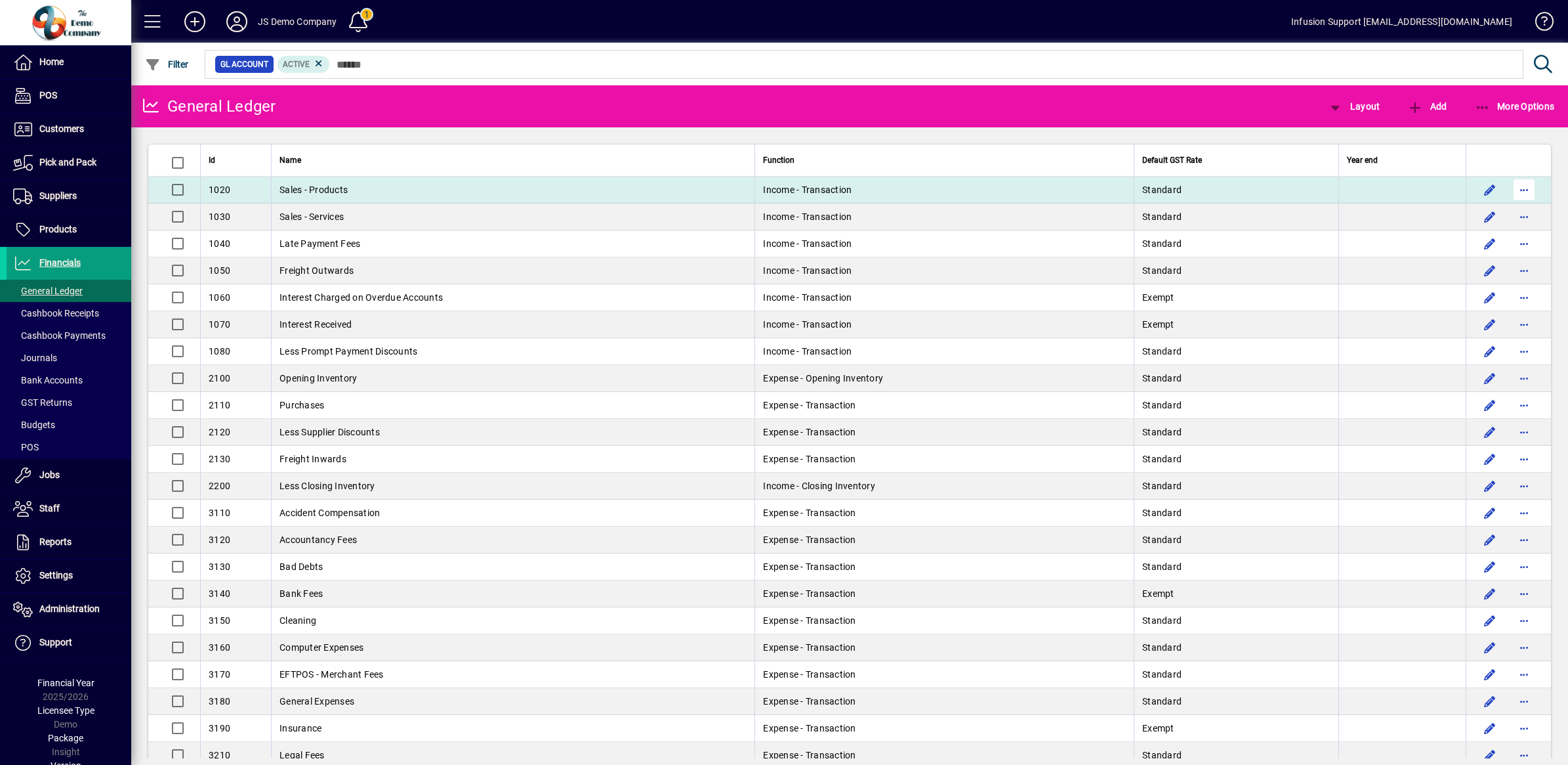
click at [1517, 189] on span "button" at bounding box center [1524, 189] width 31 height 31
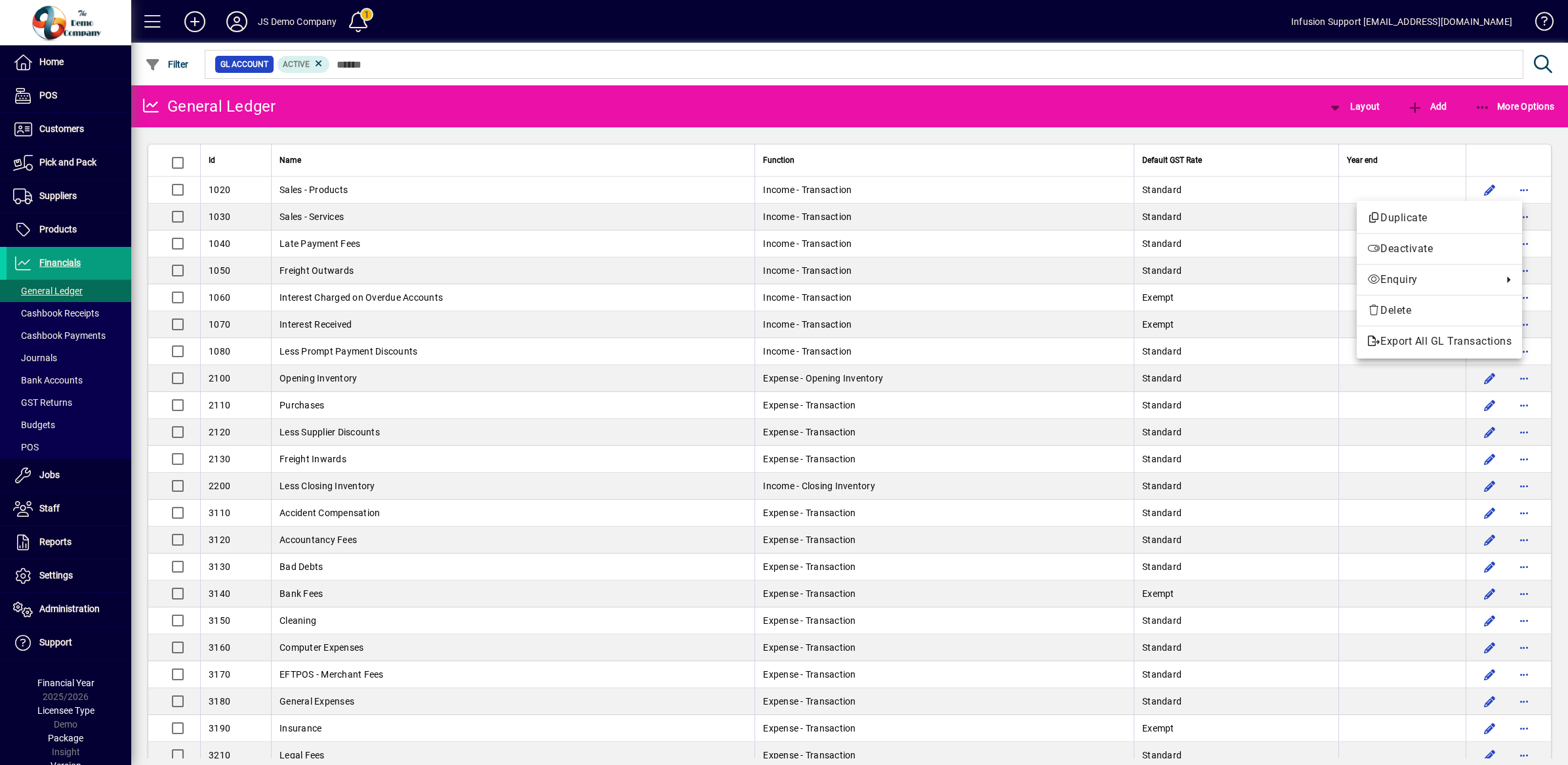
click at [1257, 106] on div at bounding box center [784, 382] width 1568 height 765
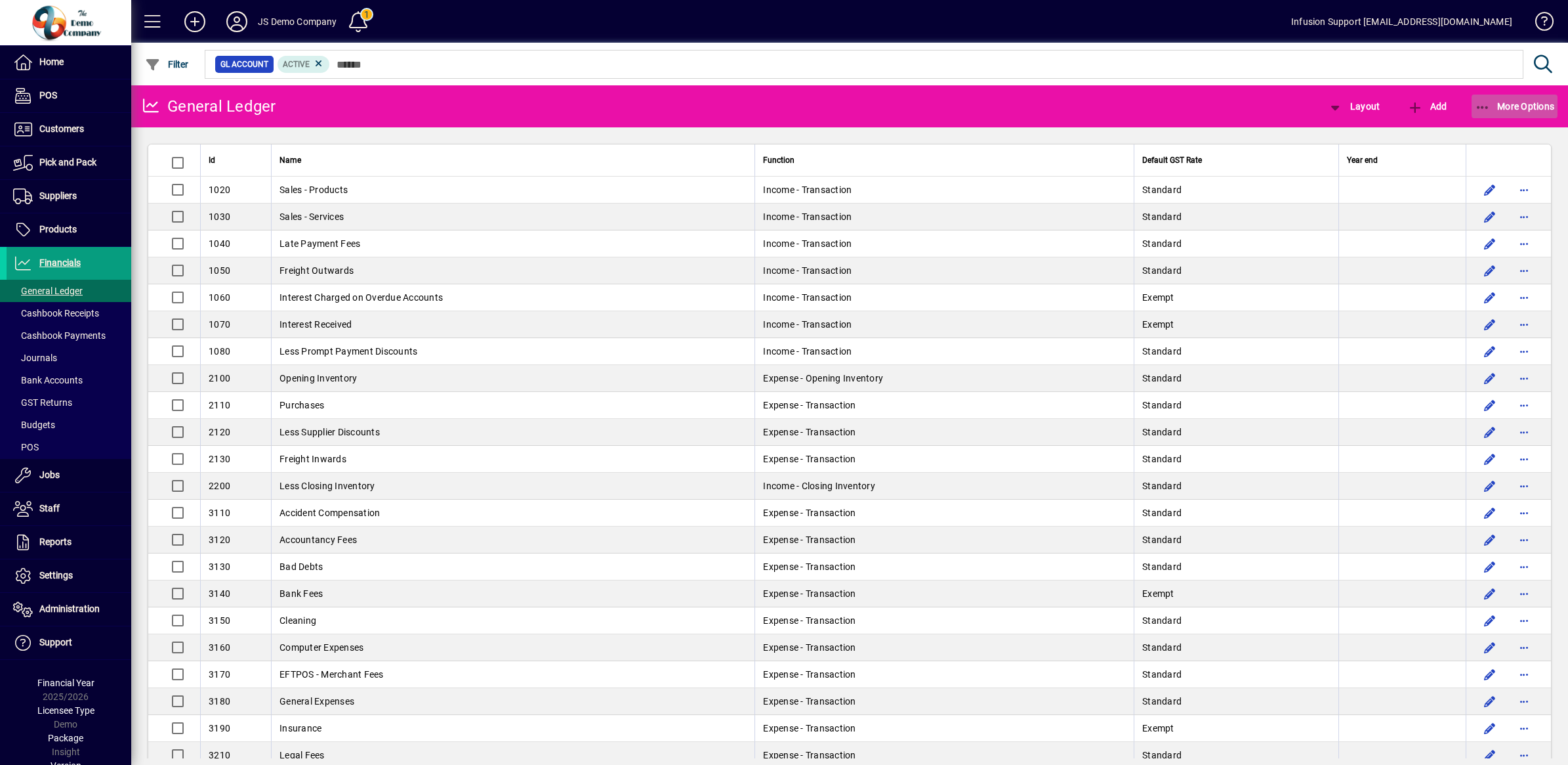
click at [1480, 108] on icon "button" at bounding box center [1483, 108] width 17 height 13
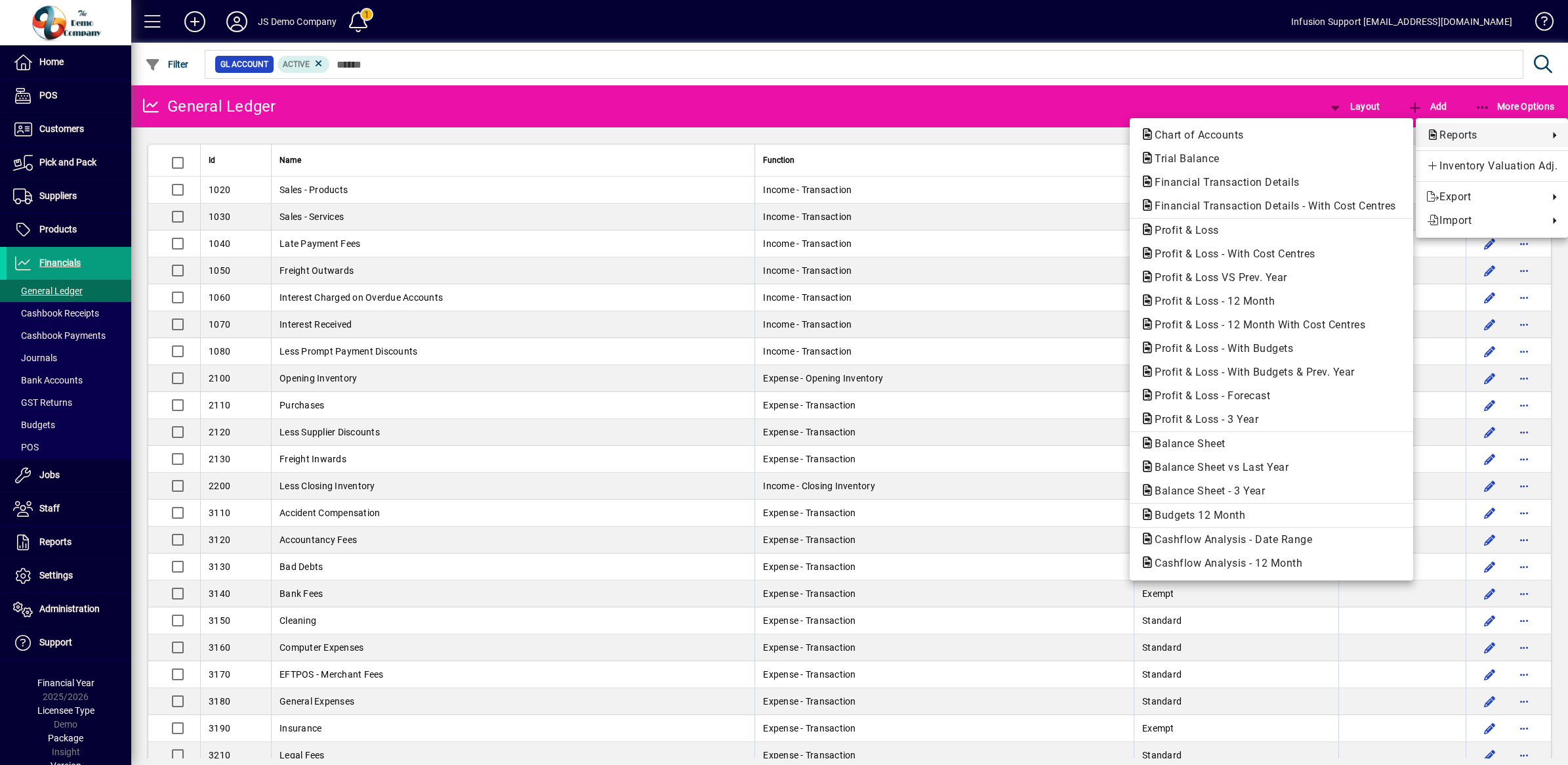
click at [1474, 132] on span "Reports" at bounding box center [1484, 135] width 116 height 16
